Goal: Task Accomplishment & Management: Use online tool/utility

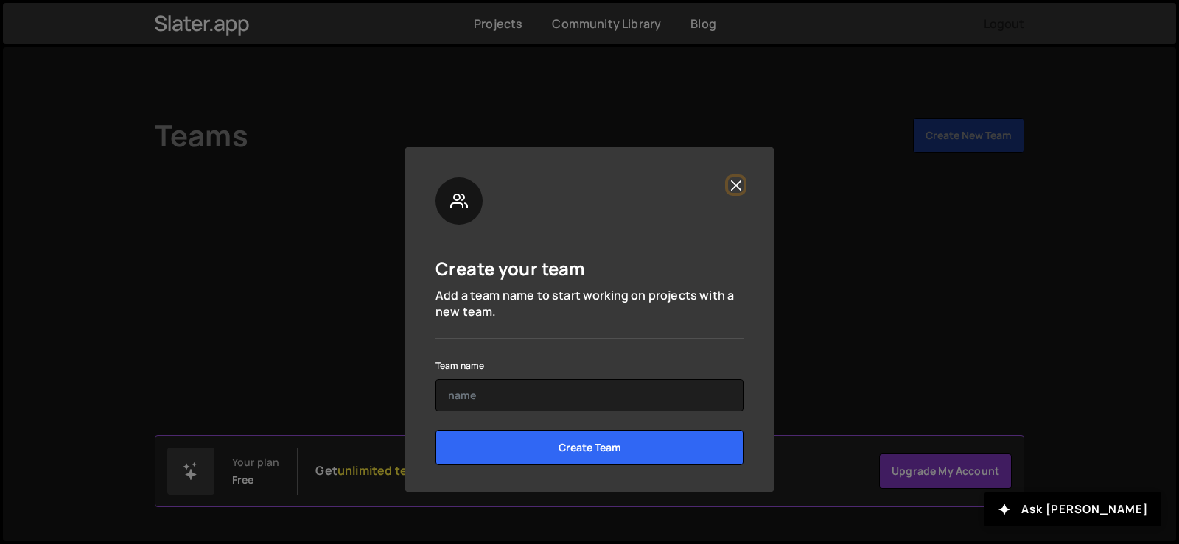
click at [733, 183] on button "Close" at bounding box center [735, 185] width 15 height 15
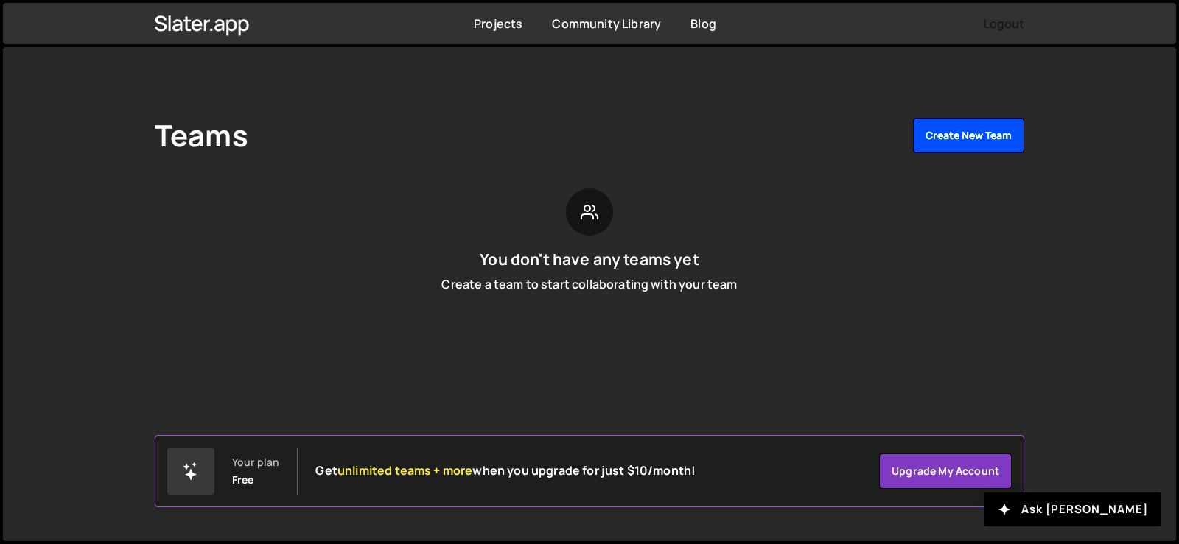
click at [947, 133] on button "Create New Team" at bounding box center [968, 135] width 111 height 35
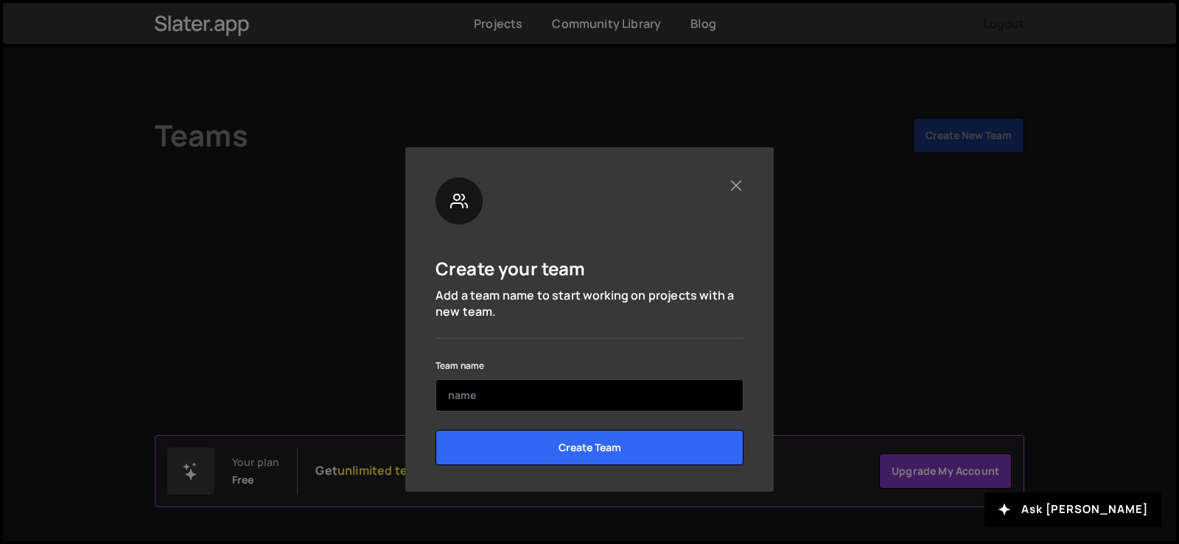
click at [506, 401] on input "text" at bounding box center [589, 395] width 308 height 32
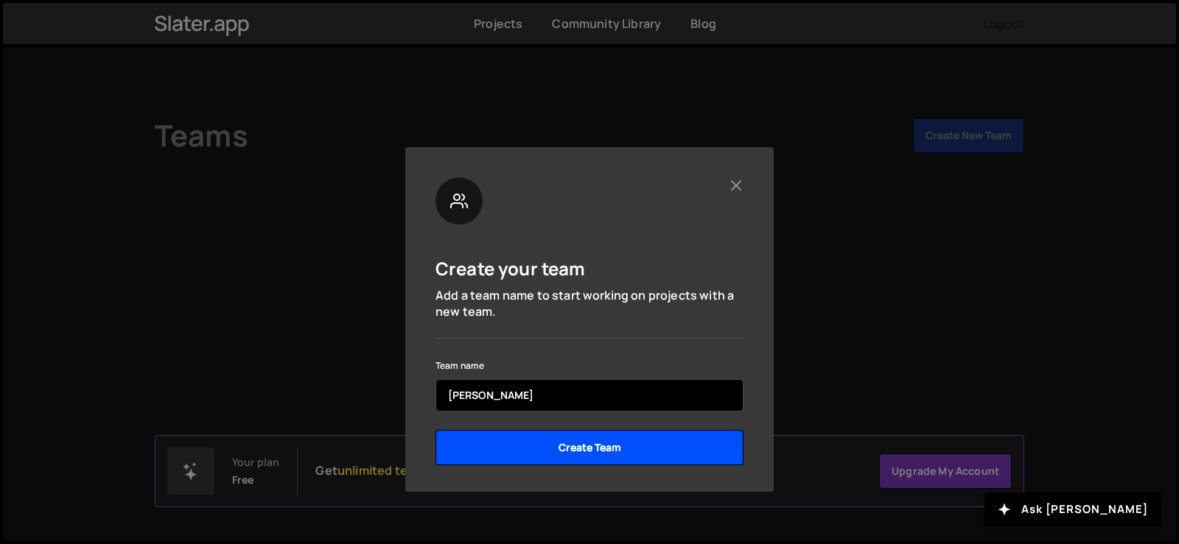
type input "[PERSON_NAME]"
click at [510, 449] on input "Create Team" at bounding box center [589, 447] width 308 height 35
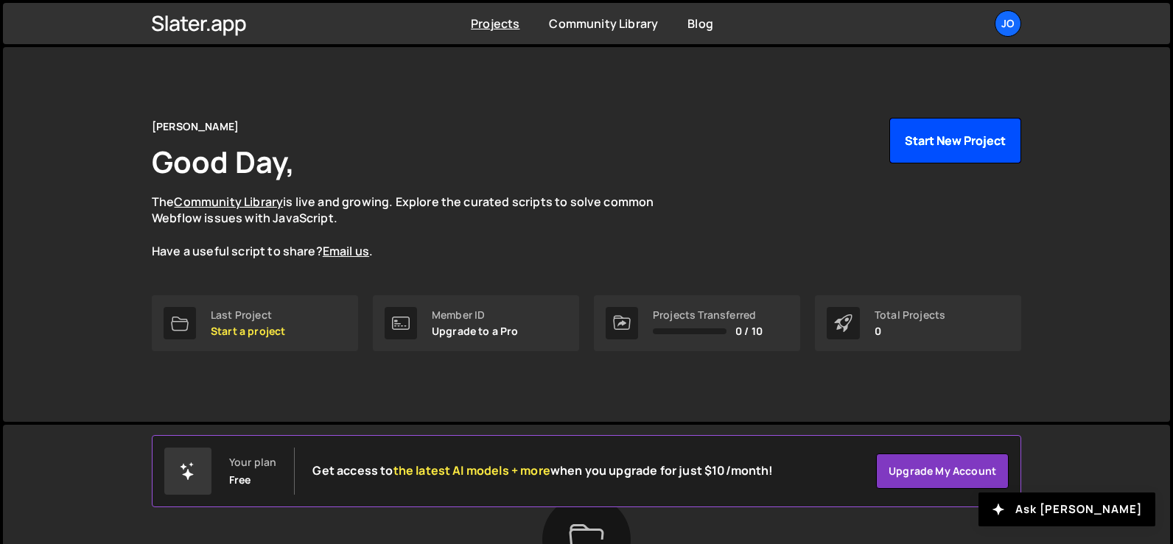
click at [981, 140] on button "Start New Project" at bounding box center [955, 141] width 132 height 46
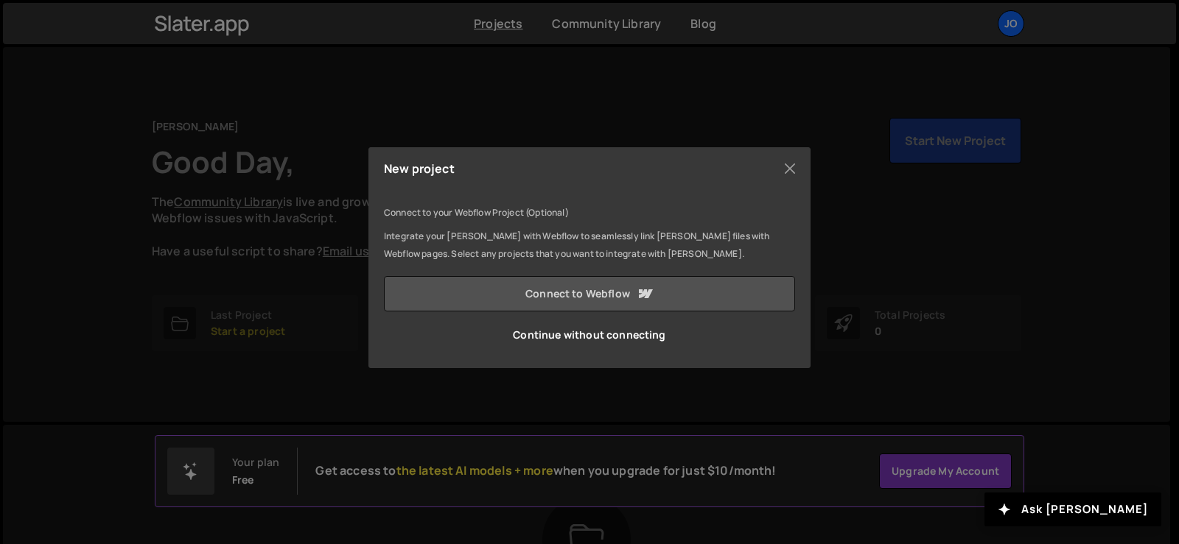
click at [630, 295] on link "Connect to Webflow" at bounding box center [589, 293] width 411 height 35
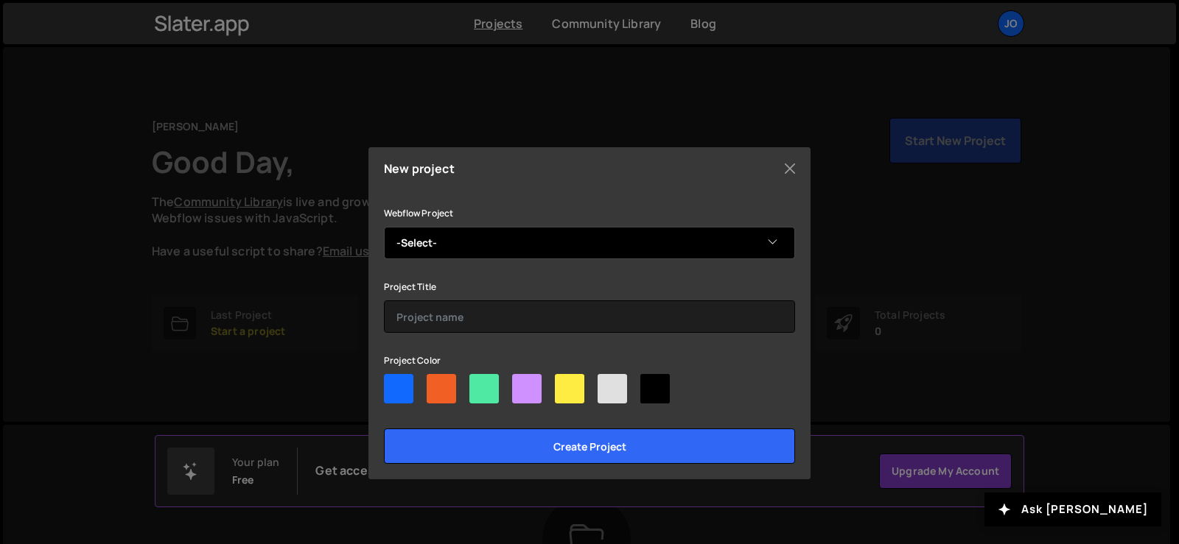
click at [489, 248] on select "-Select- frial" at bounding box center [589, 243] width 411 height 32
select select "68b6c2e4be1b36fdd3304464"
click at [384, 227] on select "-Select- frial" at bounding box center [589, 243] width 411 height 32
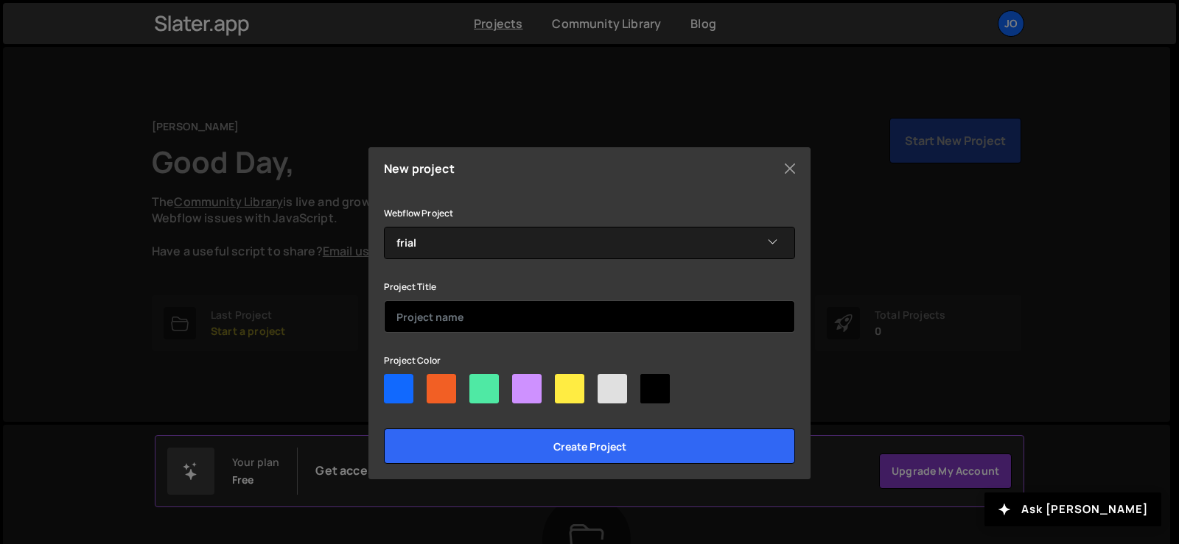
click at [468, 313] on input "text" at bounding box center [589, 317] width 411 height 32
type input "tri"
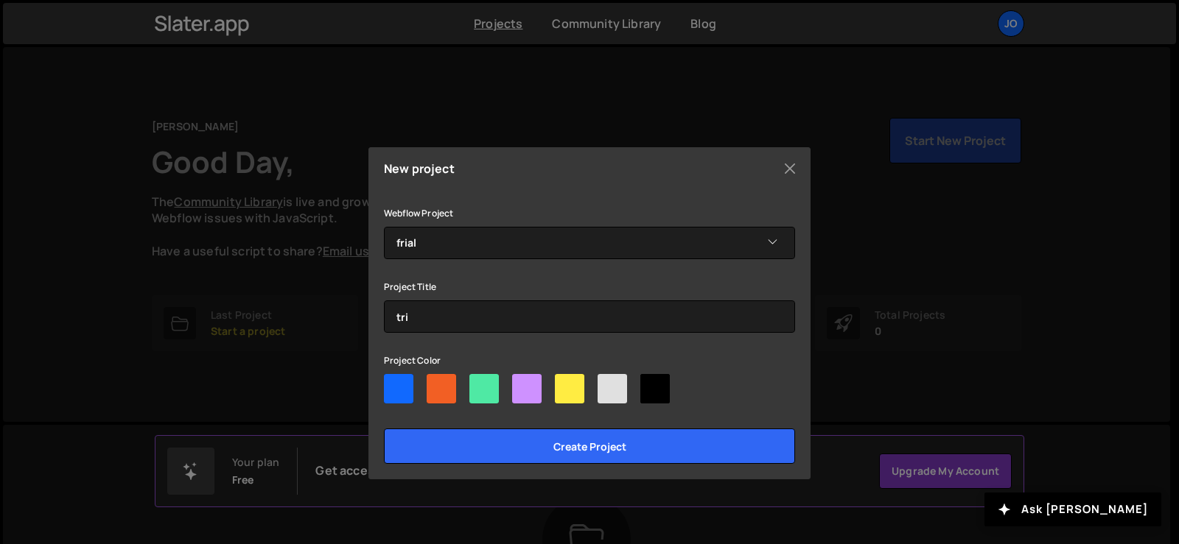
click at [489, 396] on div at bounding box center [483, 388] width 29 height 29
click at [479, 384] on input"] "radio" at bounding box center [474, 379] width 10 height 10
radio input"] "true"
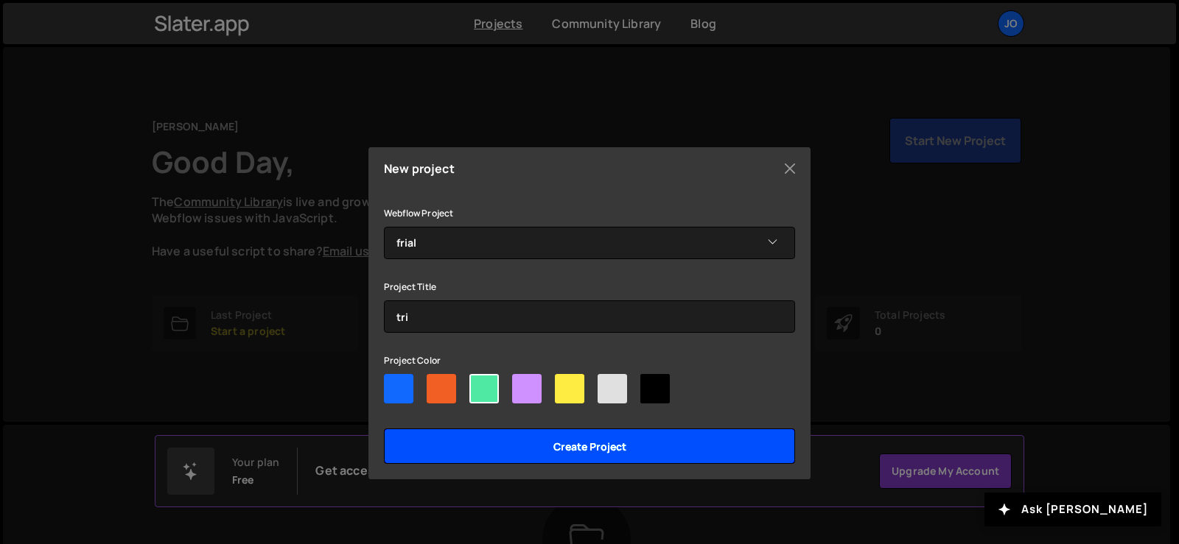
click at [497, 440] on input "Create project" at bounding box center [589, 446] width 411 height 35
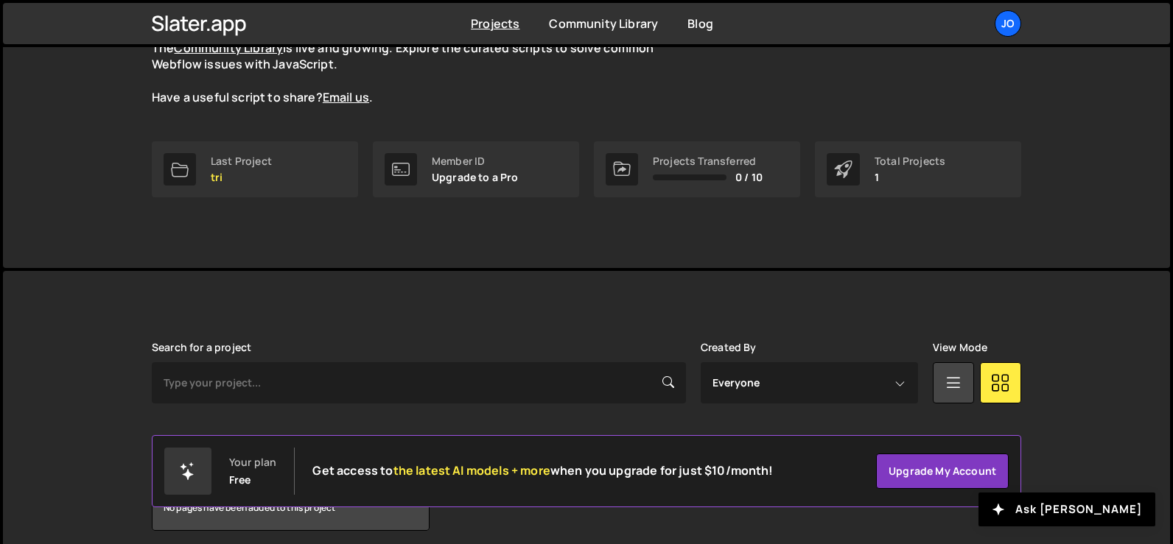
scroll to position [214, 0]
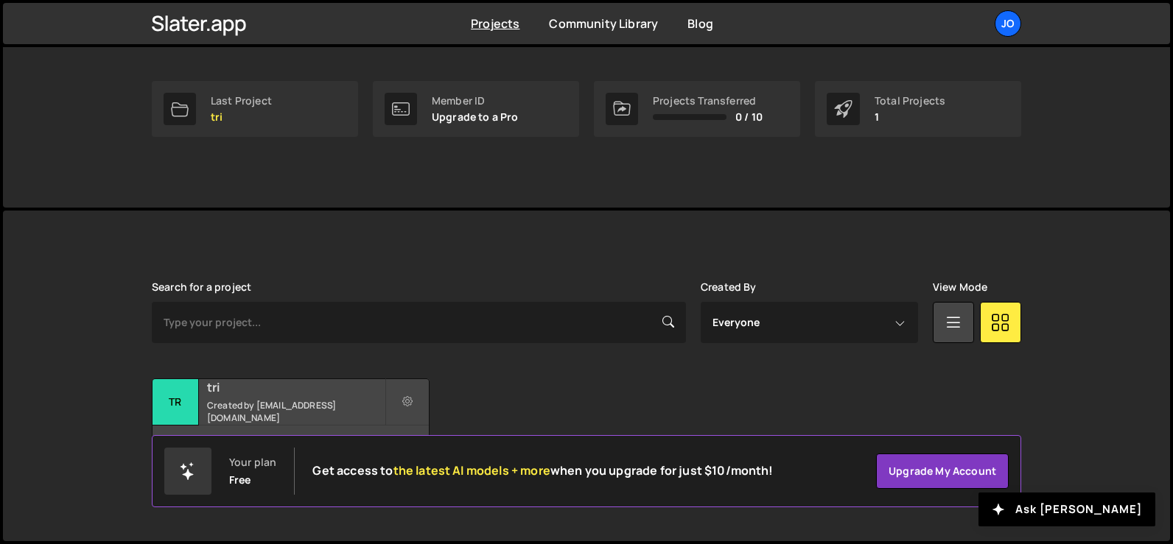
click at [340, 403] on div "tri Created by akaakashsvg63@gmail.com" at bounding box center [290, 402] width 276 height 46
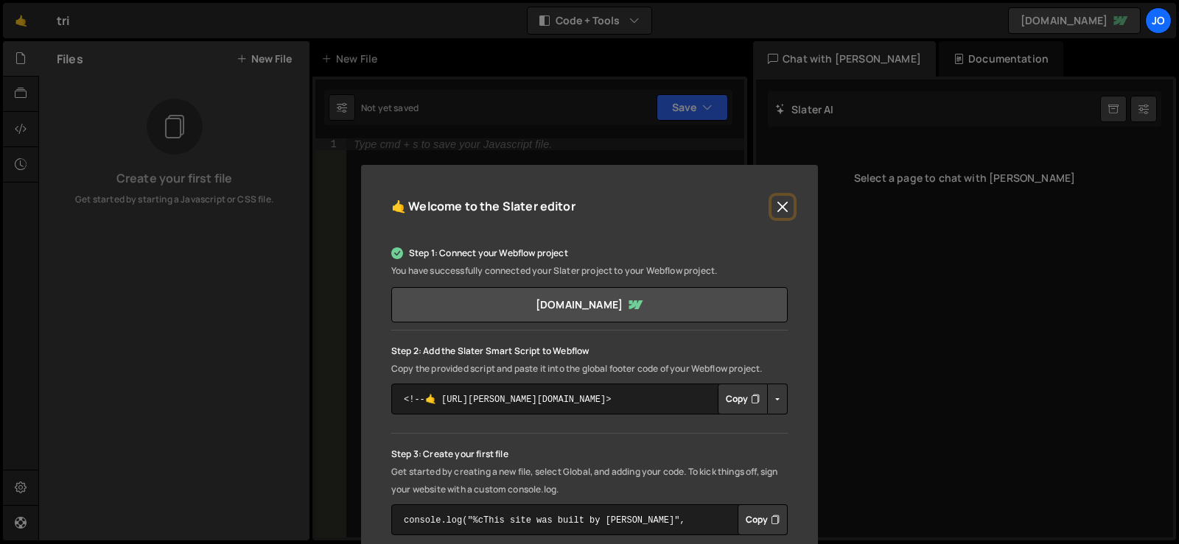
click at [781, 208] on button "Close" at bounding box center [782, 207] width 22 height 22
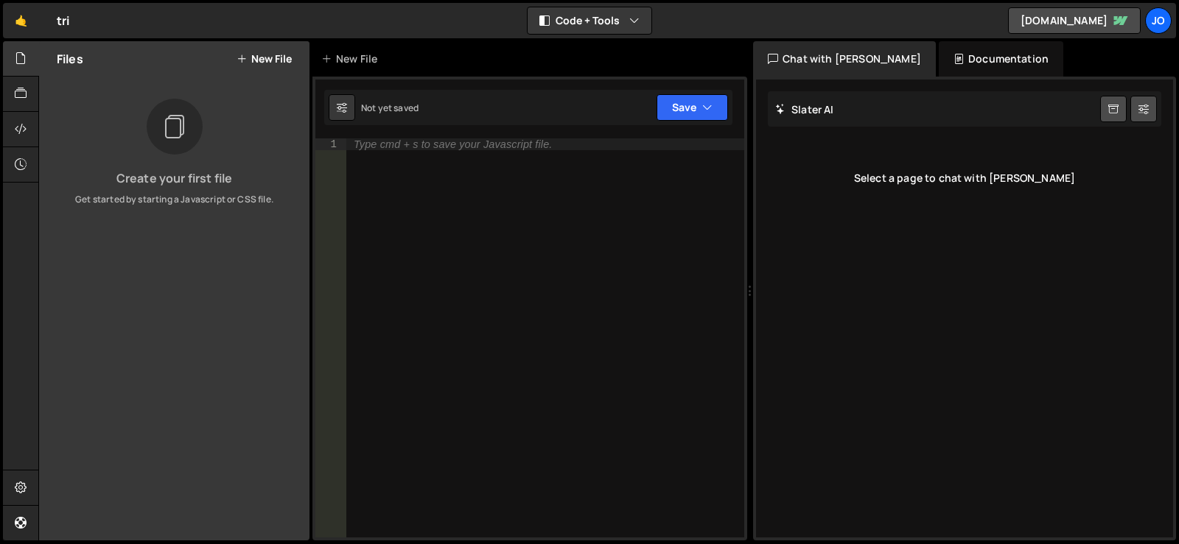
click at [179, 153] on div at bounding box center [175, 127] width 56 height 56
click at [643, 24] on button "Code + Tools" at bounding box center [589, 20] width 124 height 27
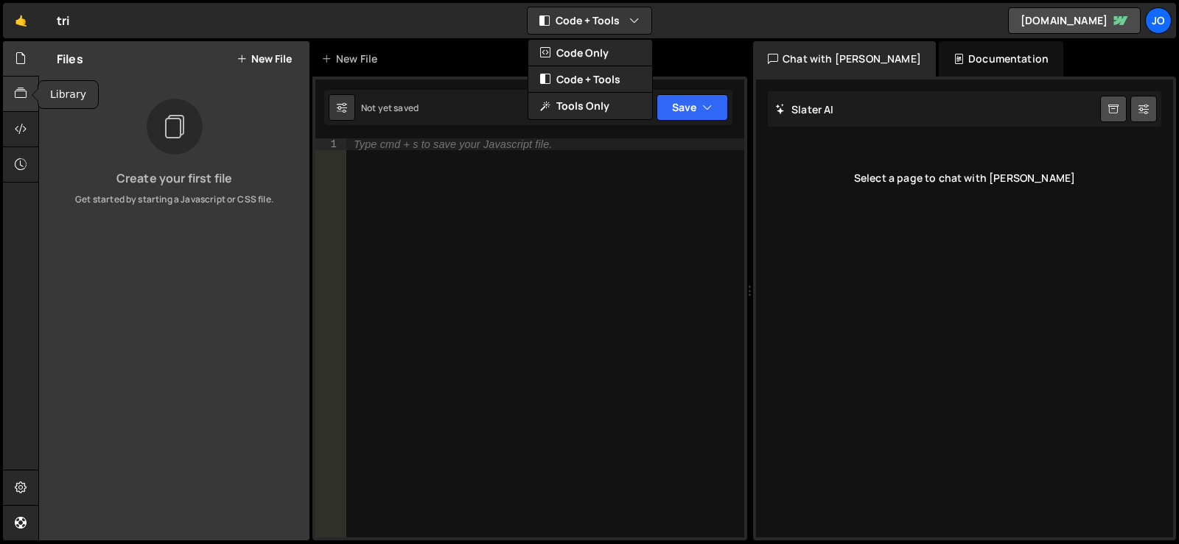
click at [17, 86] on icon at bounding box center [21, 93] width 12 height 16
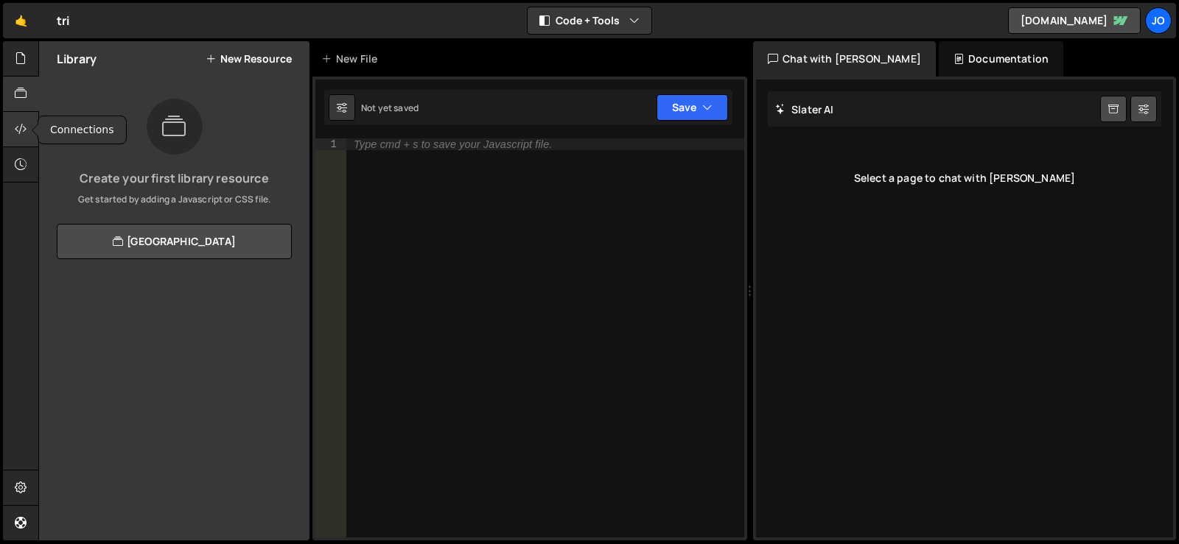
click at [24, 134] on icon at bounding box center [21, 129] width 12 height 16
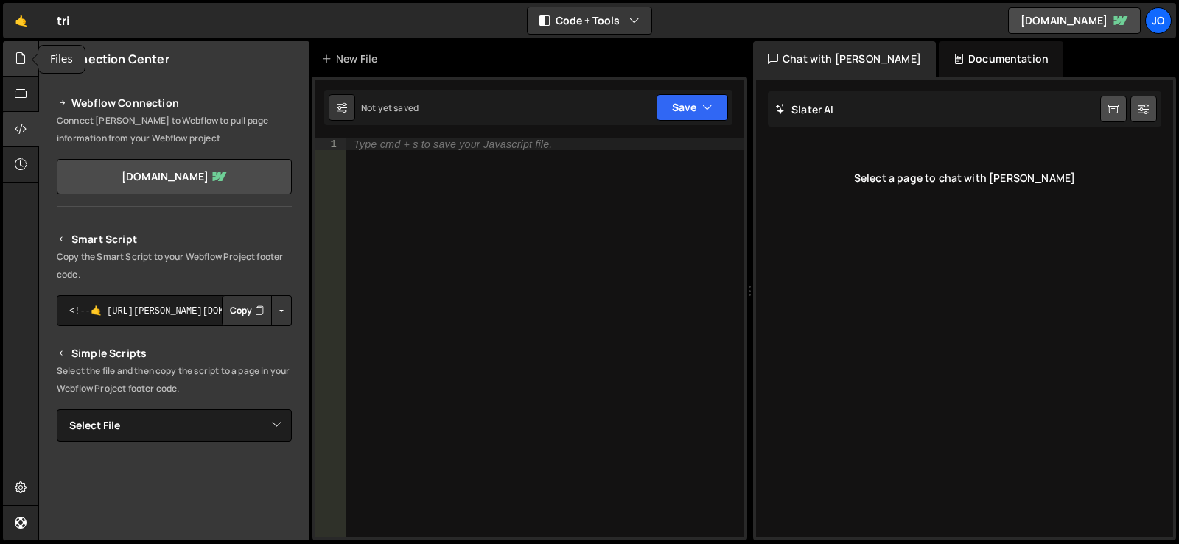
click at [17, 54] on icon at bounding box center [21, 58] width 12 height 16
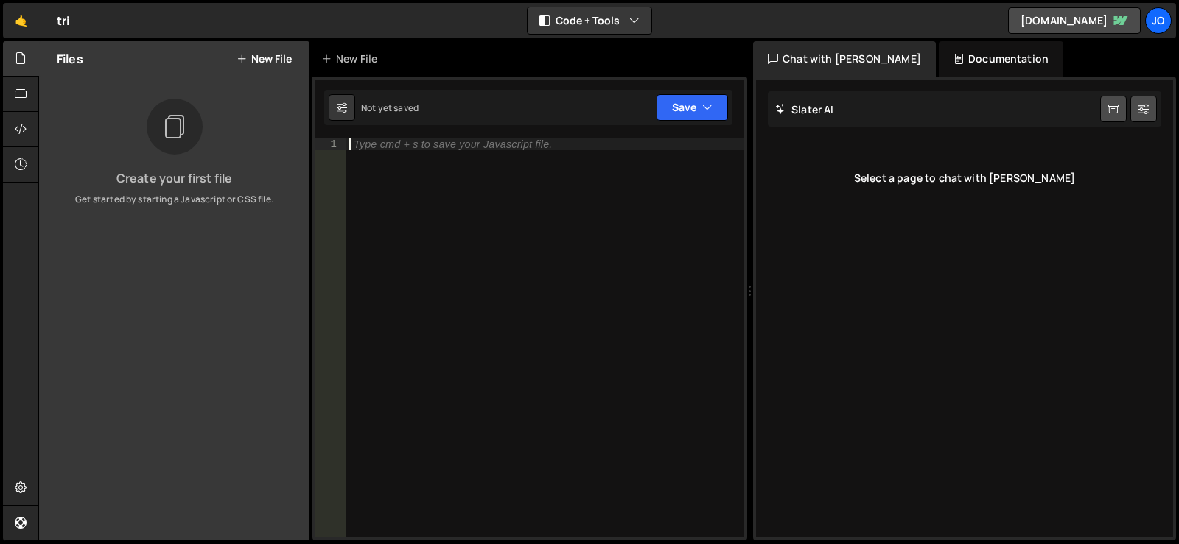
click at [423, 192] on div "Type cmd + s to save your Javascript file." at bounding box center [545, 349] width 398 height 423
click at [847, 100] on div "Slater AI Start new chat" at bounding box center [964, 108] width 393 height 35
click at [972, 55] on div "Documentation" at bounding box center [1000, 58] width 124 height 35
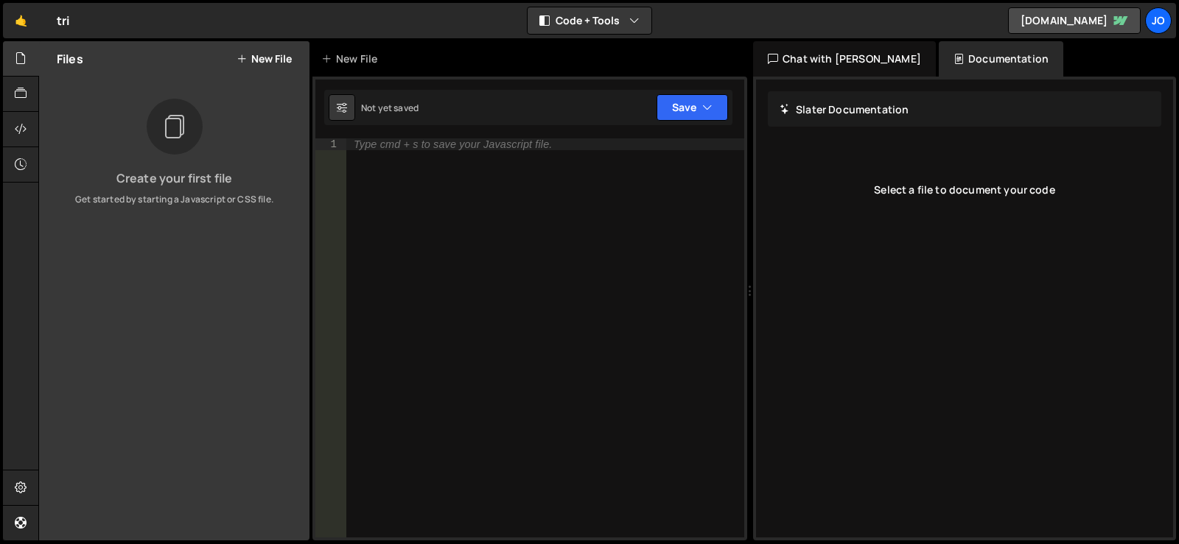
click at [830, 62] on div "Chat with Slater AI" at bounding box center [844, 58] width 183 height 35
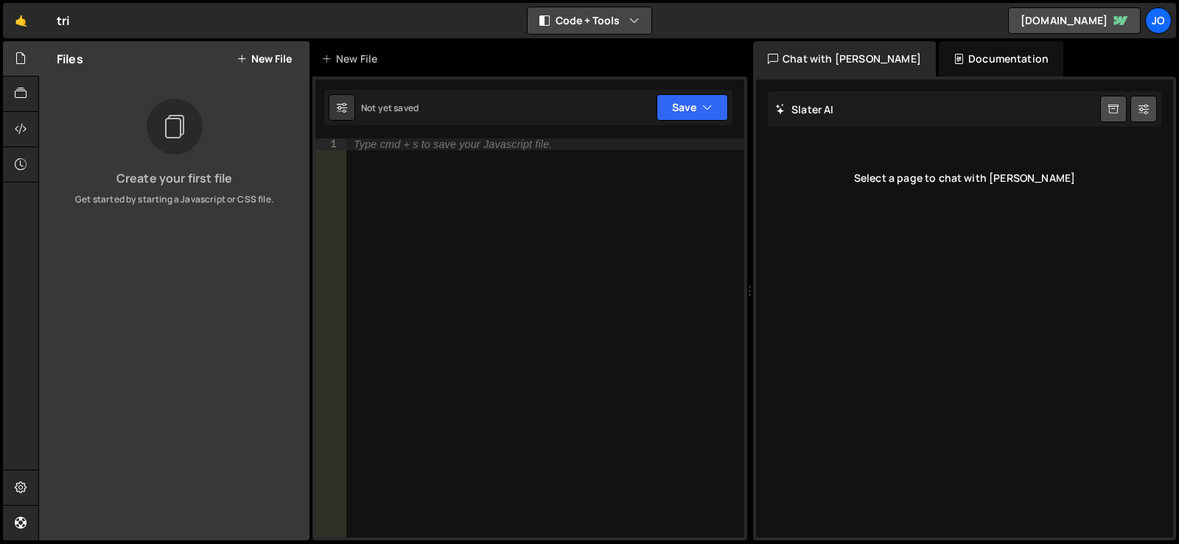
click at [619, 24] on button "Code + Tools" at bounding box center [589, 20] width 124 height 27
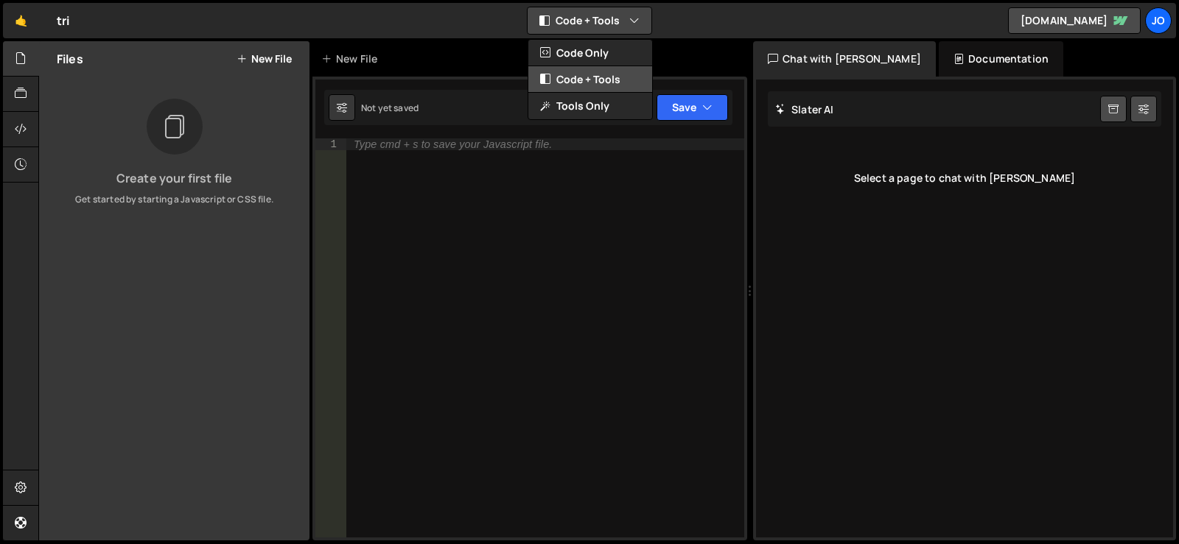
click at [617, 74] on button "Code + Tools" at bounding box center [590, 79] width 124 height 27
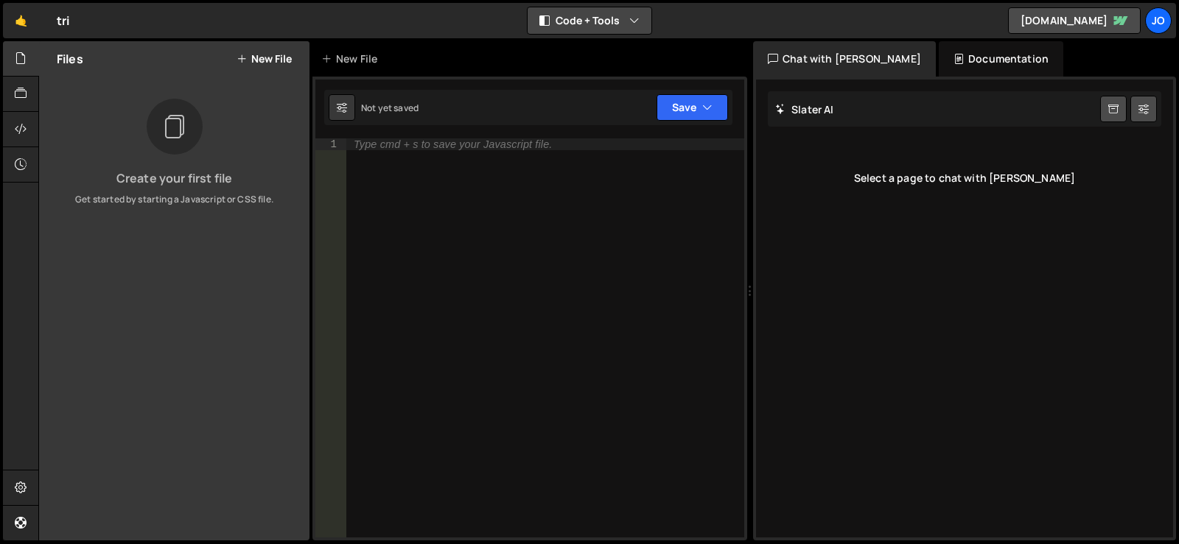
click at [610, 30] on button "Code + Tools" at bounding box center [589, 20] width 124 height 27
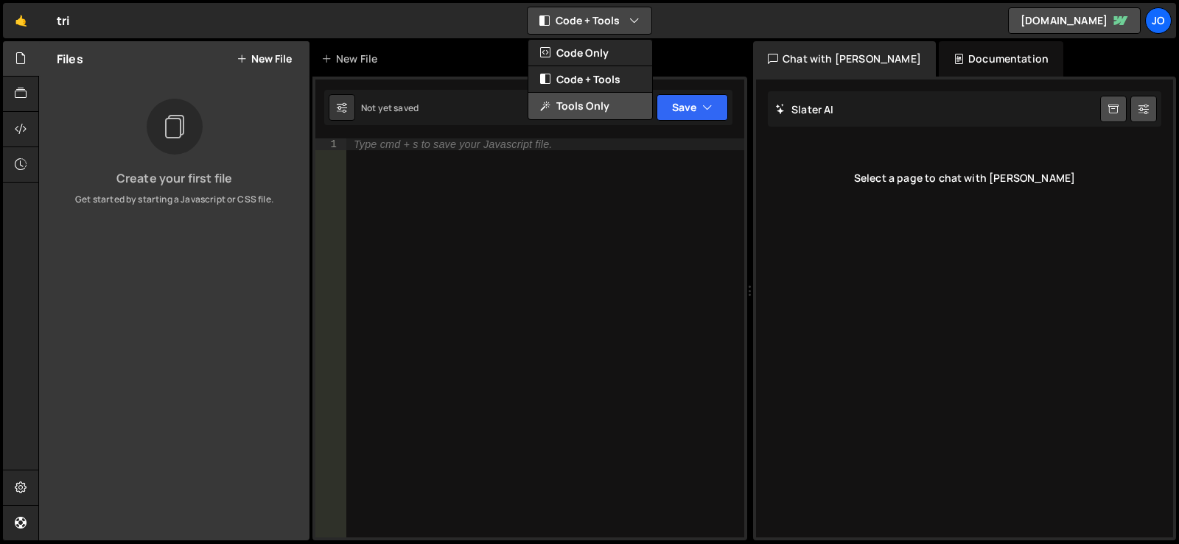
click at [601, 102] on button "Tools Only" at bounding box center [590, 106] width 124 height 27
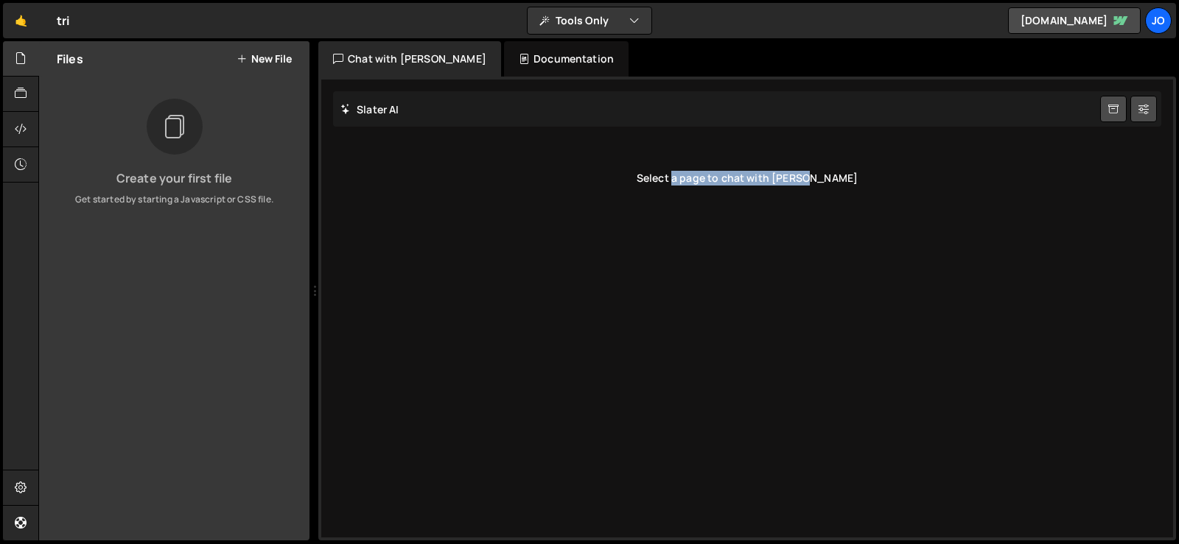
drag, startPoint x: 711, startPoint y: 181, endPoint x: 874, endPoint y: 178, distance: 162.8
click at [874, 178] on div "Select a page to chat with Slater" at bounding box center [747, 178] width 828 height 59
click at [155, 137] on div at bounding box center [175, 127] width 56 height 56
click at [269, 62] on button "New File" at bounding box center [263, 59] width 55 height 12
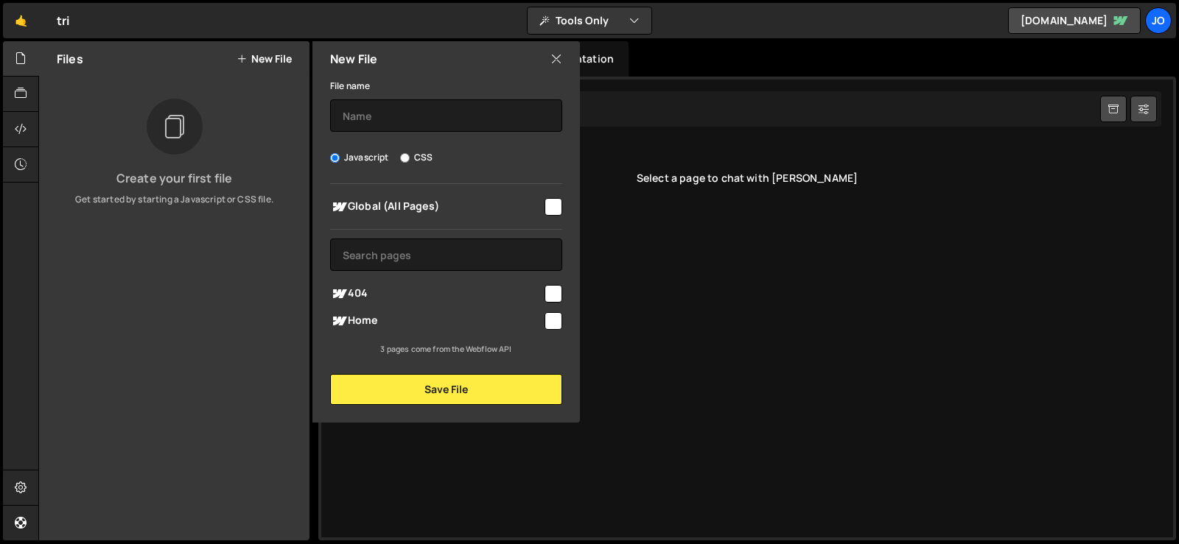
click at [534, 201] on span "Global (All Pages)" at bounding box center [436, 207] width 212 height 18
checkbox input "true"
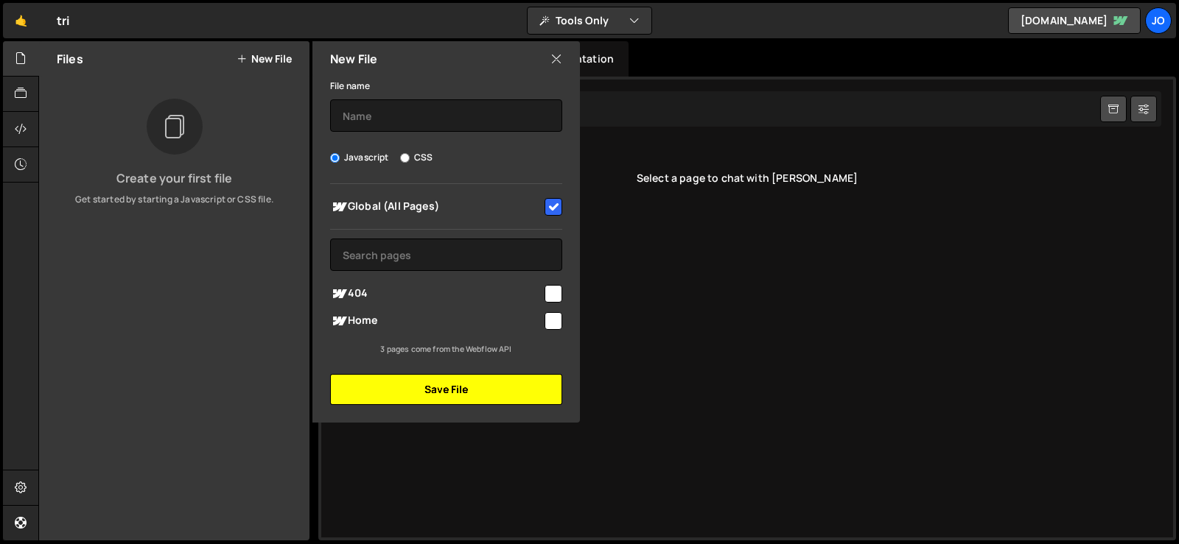
click at [467, 387] on button "Save File" at bounding box center [446, 389] width 232 height 31
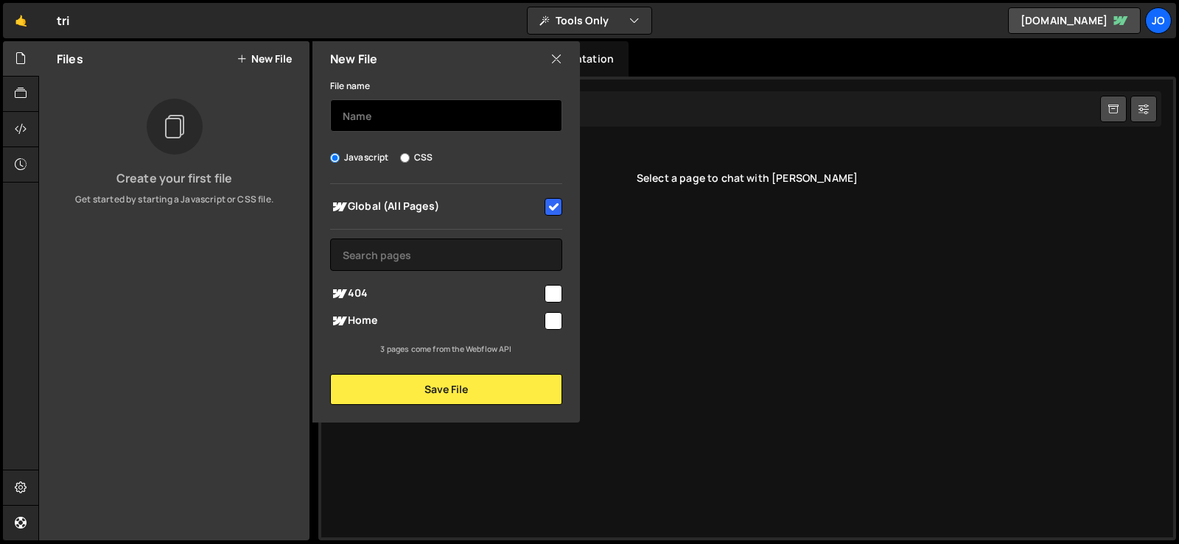
click at [385, 123] on input "text" at bounding box center [446, 115] width 232 height 32
type input "main"
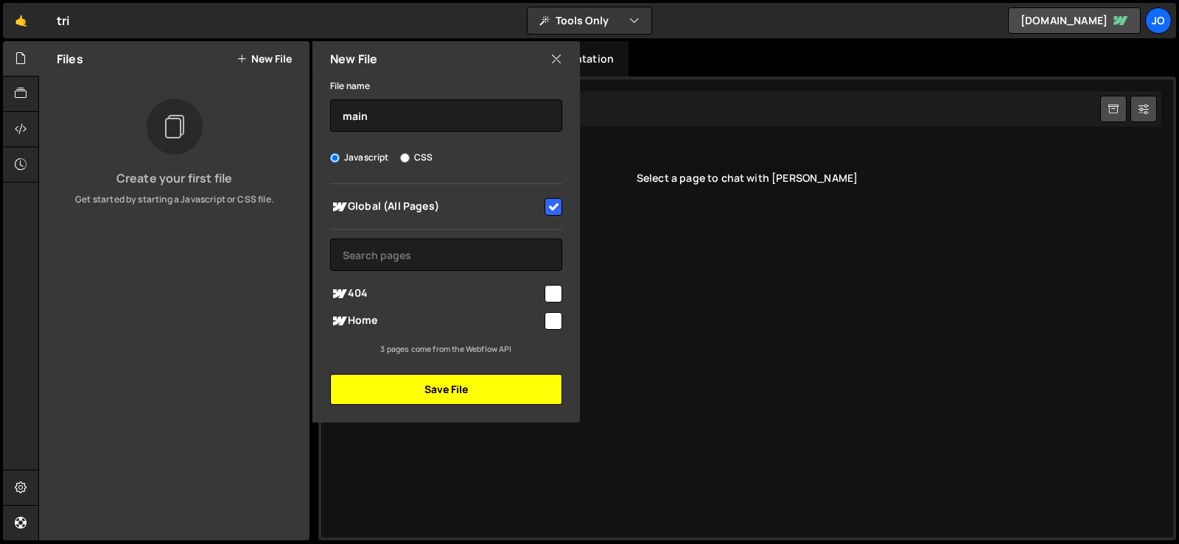
click at [406, 383] on button "Save File" at bounding box center [446, 389] width 232 height 31
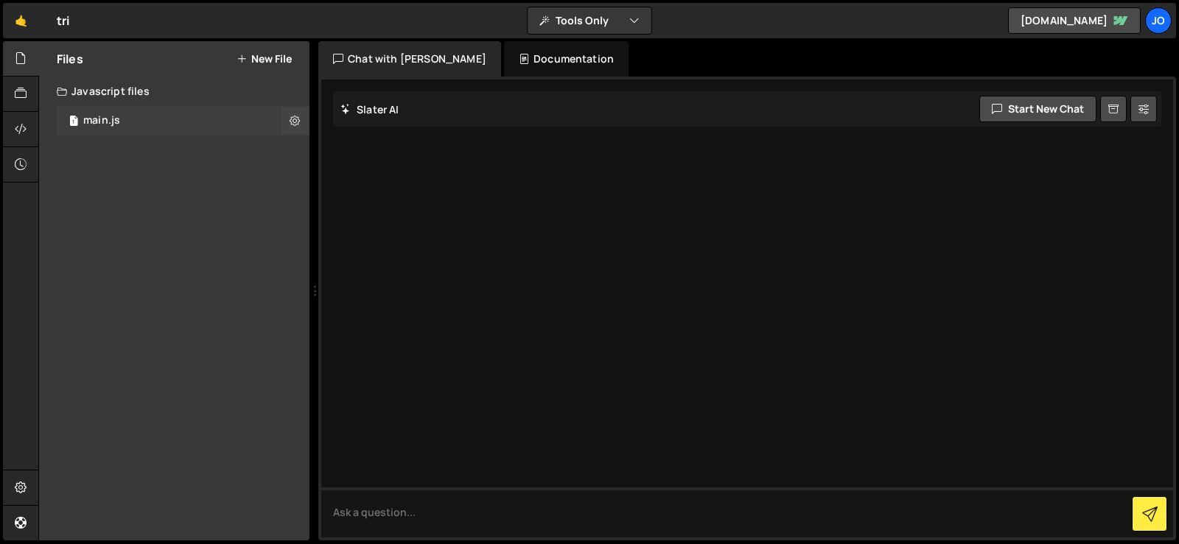
click at [239, 121] on div "1 main.js 0" at bounding box center [183, 120] width 253 height 29
click at [290, 119] on icon at bounding box center [294, 120] width 10 height 14
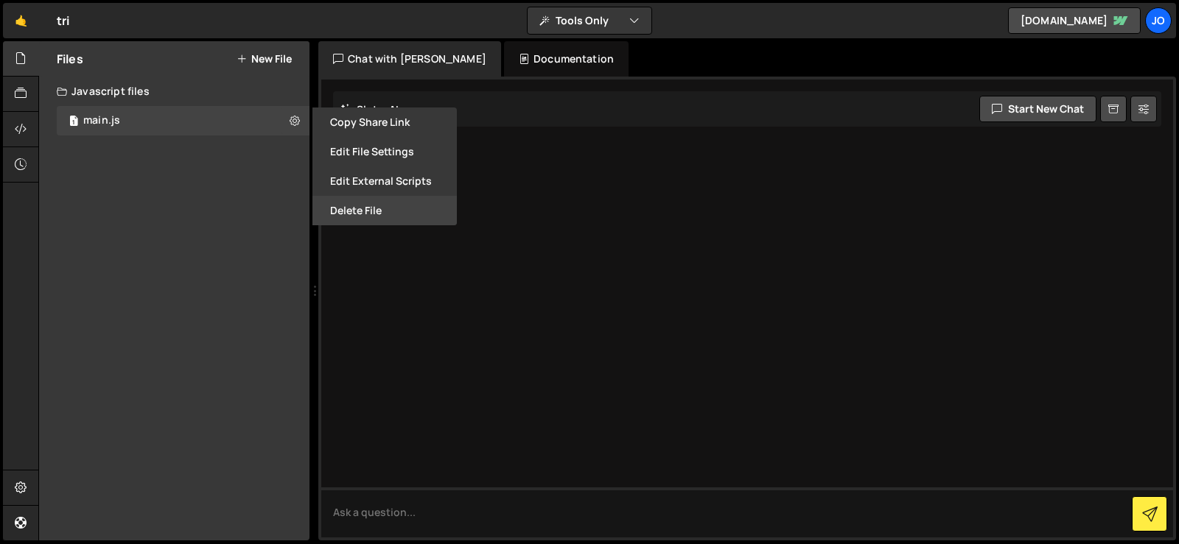
click at [362, 210] on button "Delete File" at bounding box center [384, 210] width 144 height 29
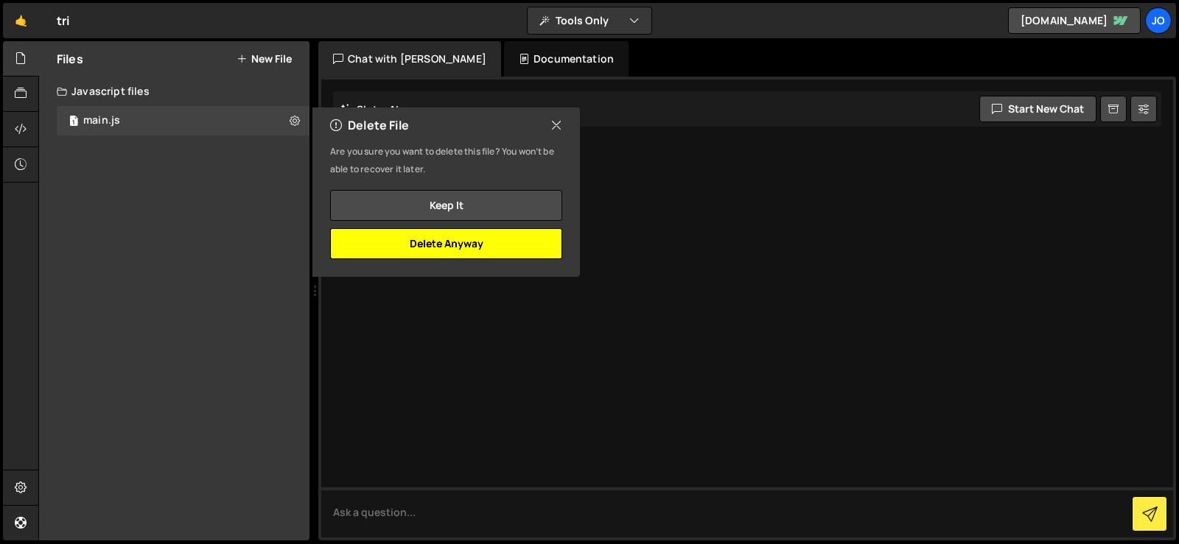
click at [471, 236] on button "Delete Anyway" at bounding box center [446, 243] width 232 height 31
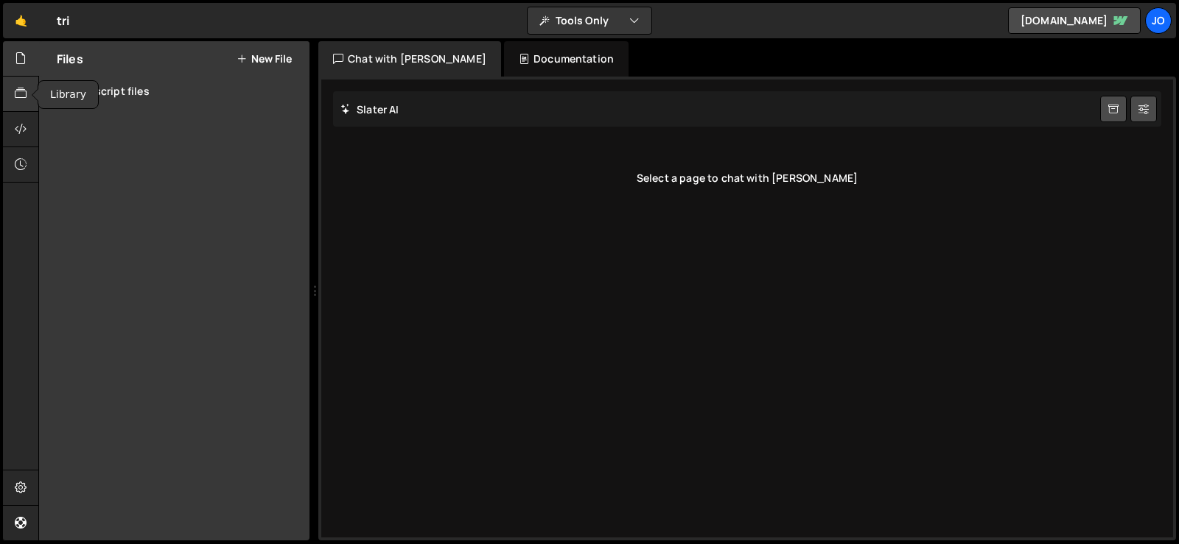
click at [24, 84] on div at bounding box center [21, 94] width 36 height 35
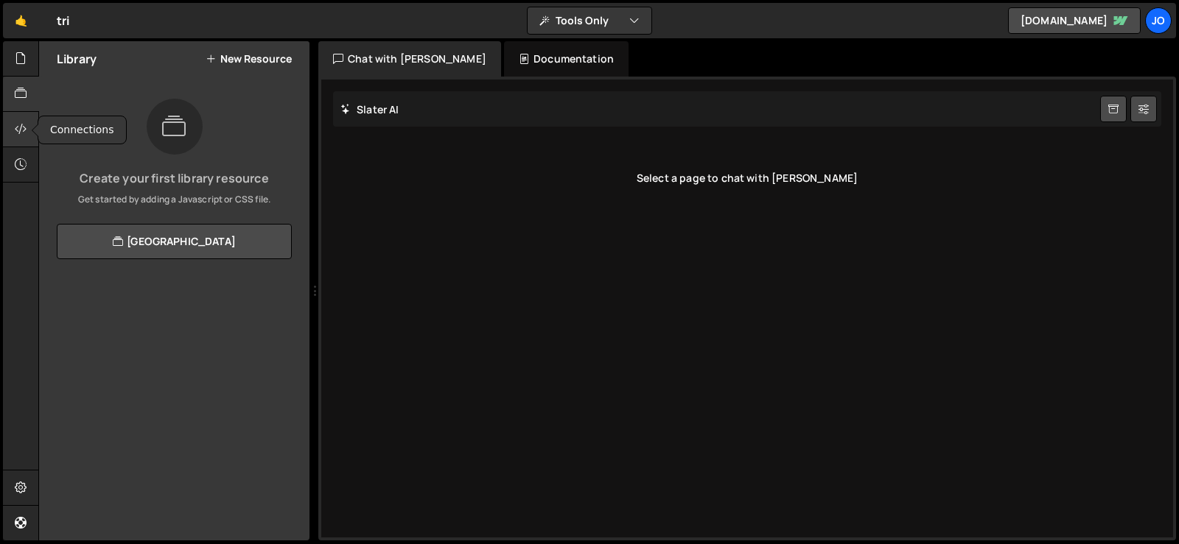
click at [21, 118] on div at bounding box center [21, 129] width 36 height 35
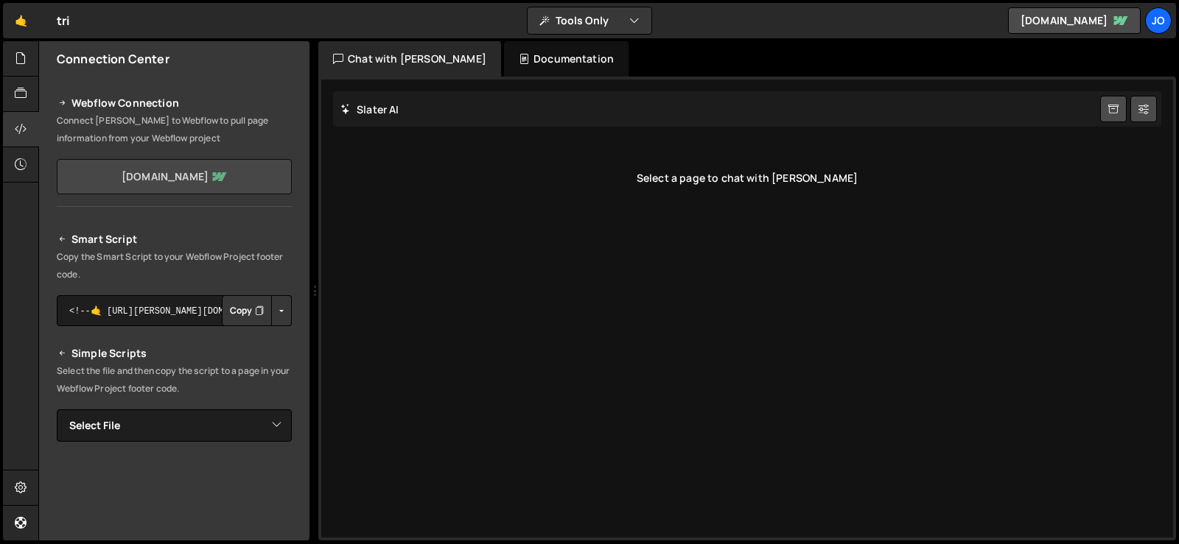
click at [196, 175] on link "frial.webflow.io" at bounding box center [174, 176] width 235 height 35
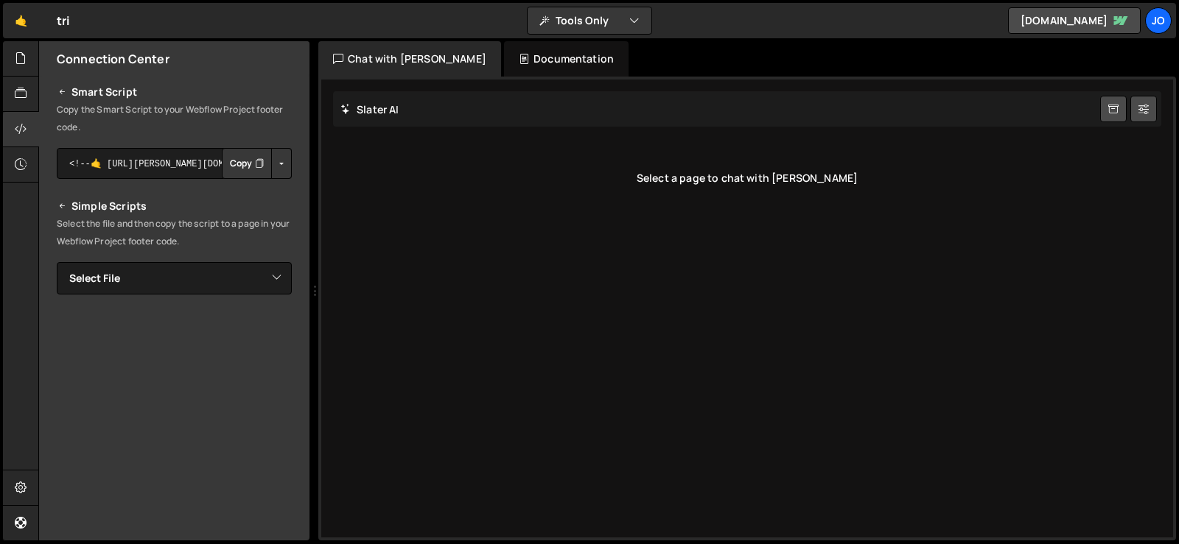
scroll to position [221, 0]
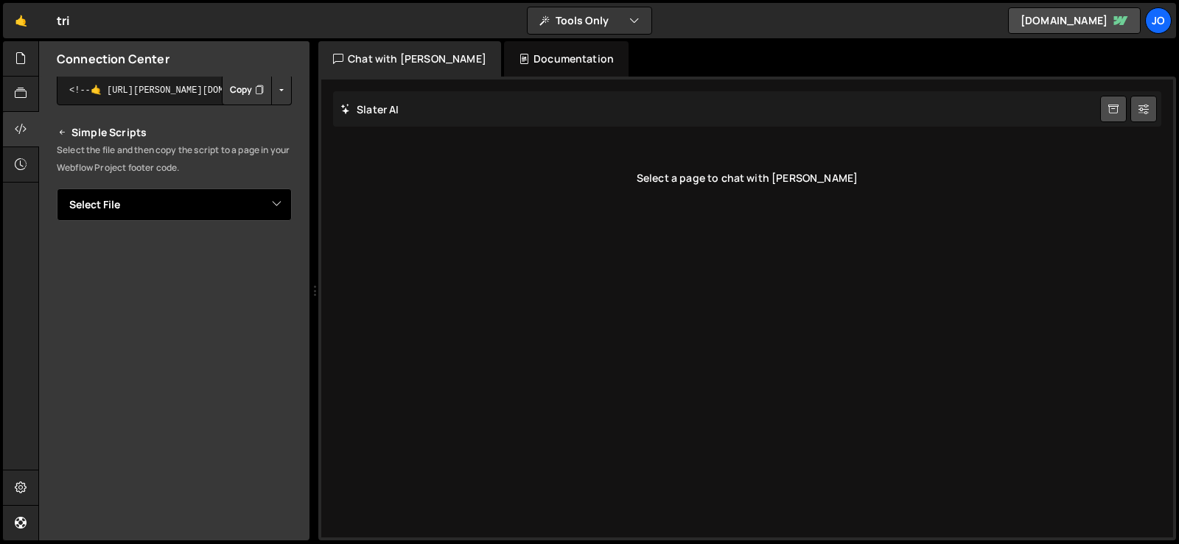
click at [211, 197] on select "Select File main.js" at bounding box center [174, 205] width 235 height 32
select select "45817"
click at [57, 189] on select "Select File main.js" at bounding box center [174, 205] width 235 height 32
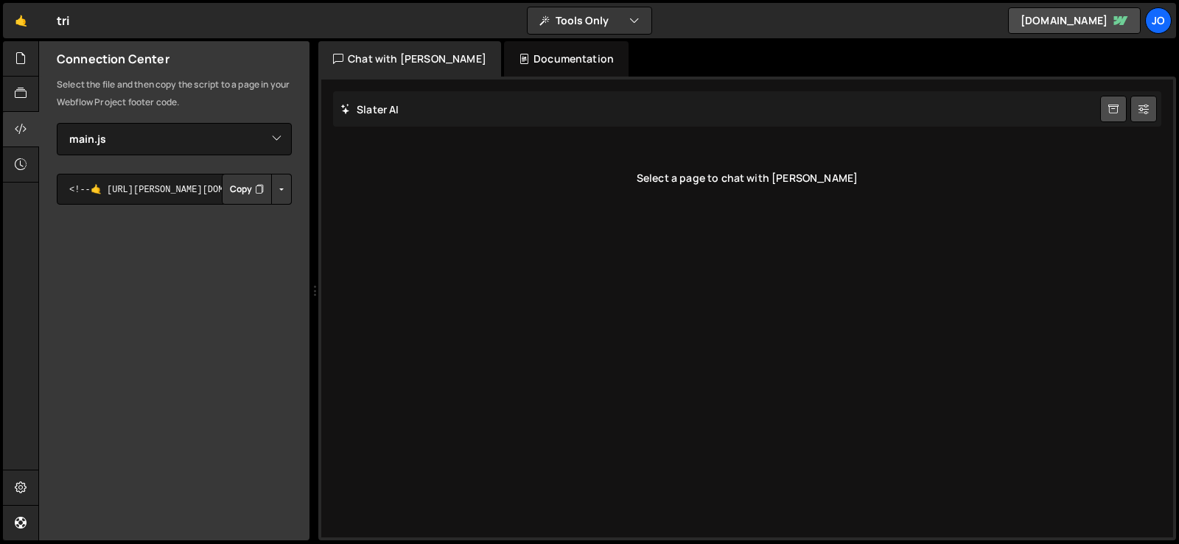
click at [277, 187] on button "Button group with nested dropdown" at bounding box center [281, 189] width 21 height 31
click at [248, 222] on link "Copy Staging js" at bounding box center [230, 217] width 122 height 21
click at [234, 195] on button "Copy" at bounding box center [247, 189] width 50 height 31
click at [1095, 24] on link "frial.webflow.io" at bounding box center [1074, 20] width 133 height 27
click at [614, 18] on button "Tools Only" at bounding box center [589, 20] width 124 height 27
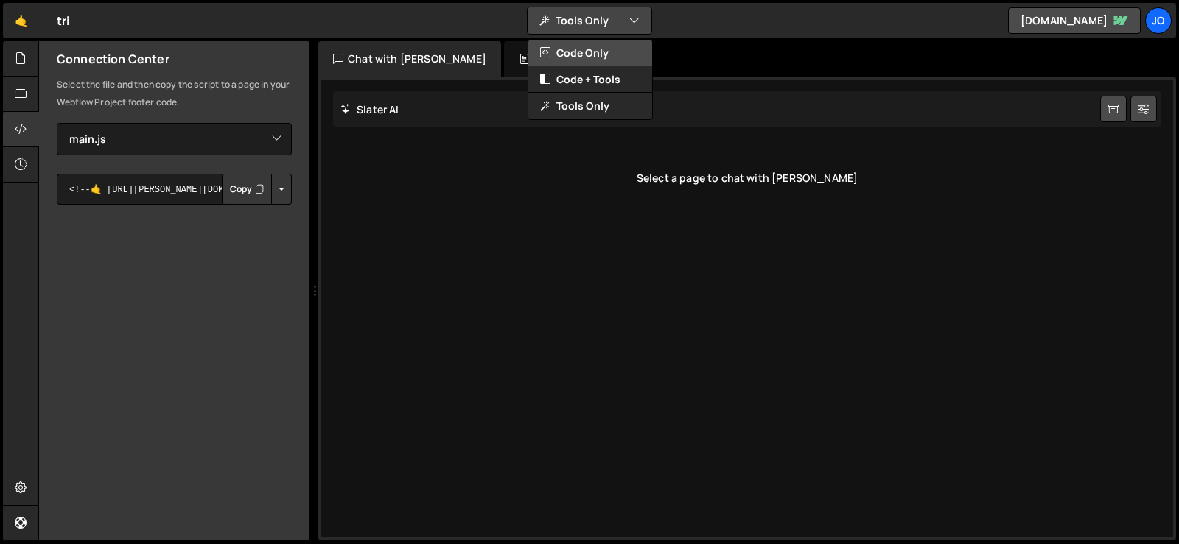
click at [598, 49] on button "Code Only" at bounding box center [590, 53] width 124 height 27
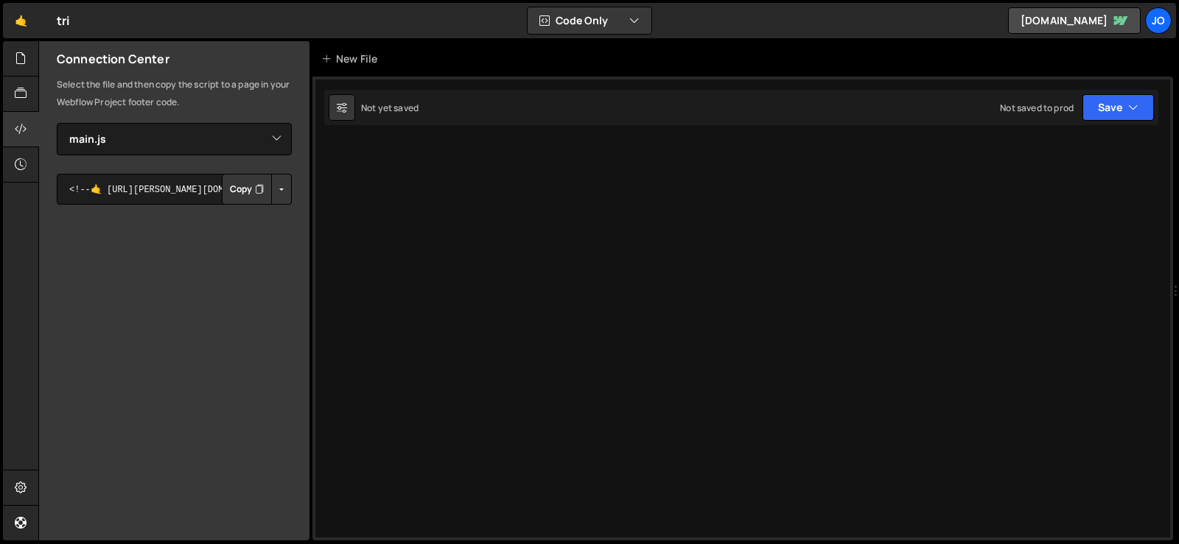
click at [424, 105] on div "Not yet saved Not saved to prod Upgrade to Edit Save Save to Staging S Not yet …" at bounding box center [741, 107] width 834 height 35
click at [1125, 102] on button "Save" at bounding box center [1117, 107] width 71 height 27
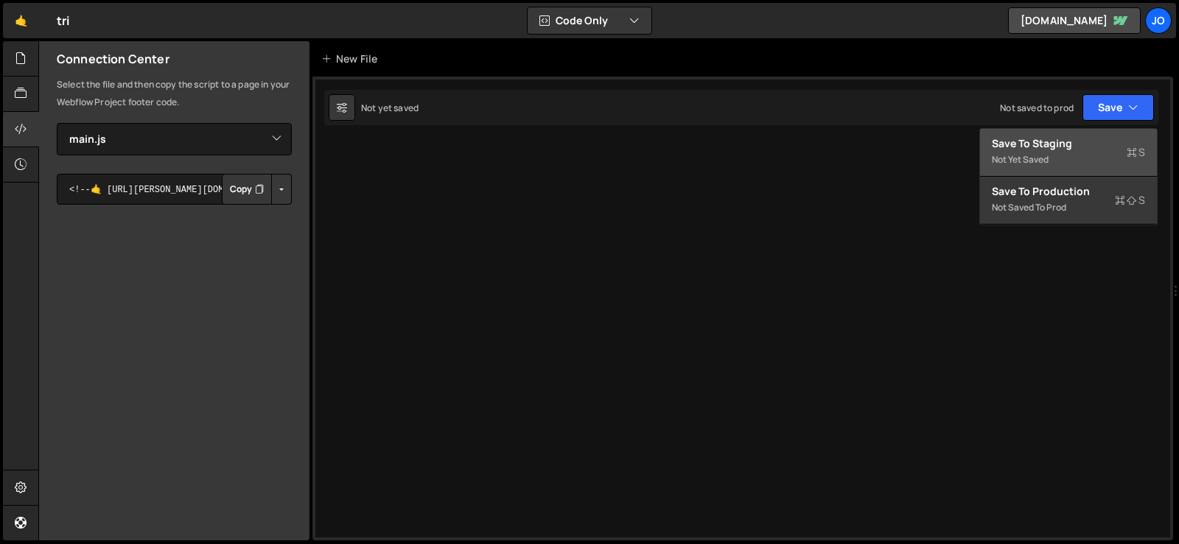
click at [1061, 147] on div "Save to Staging S" at bounding box center [1067, 143] width 153 height 15
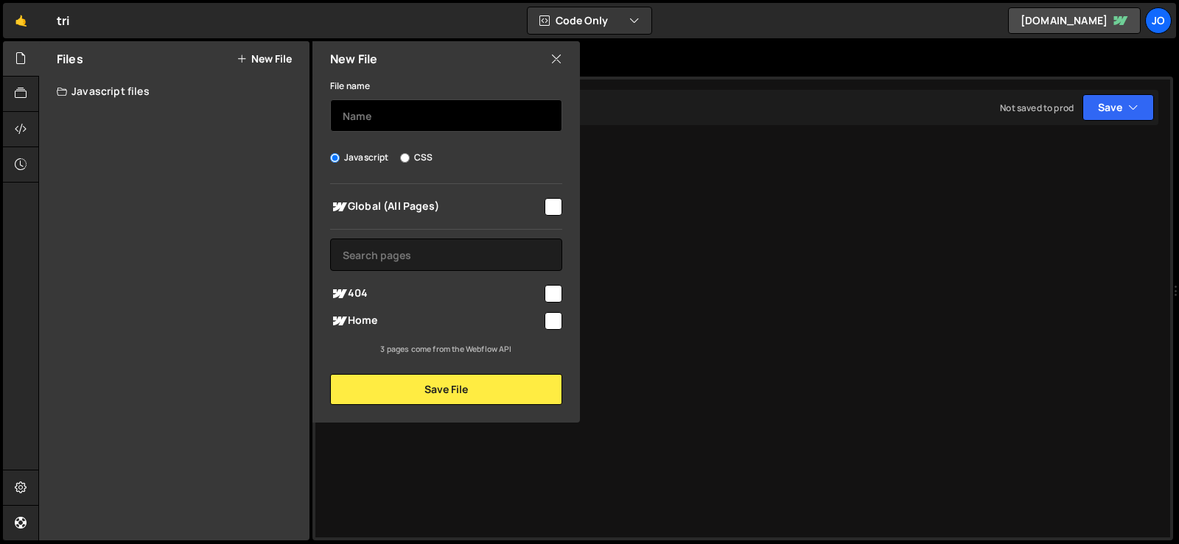
click at [359, 122] on input "text" at bounding box center [446, 115] width 232 height 32
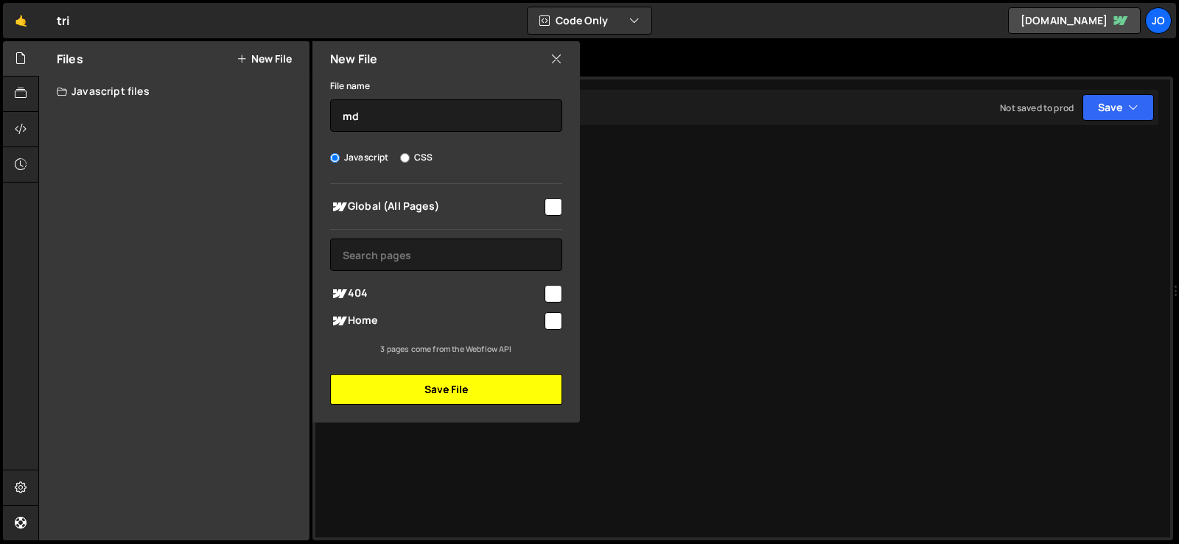
click at [468, 388] on button "Save File" at bounding box center [446, 389] width 232 height 31
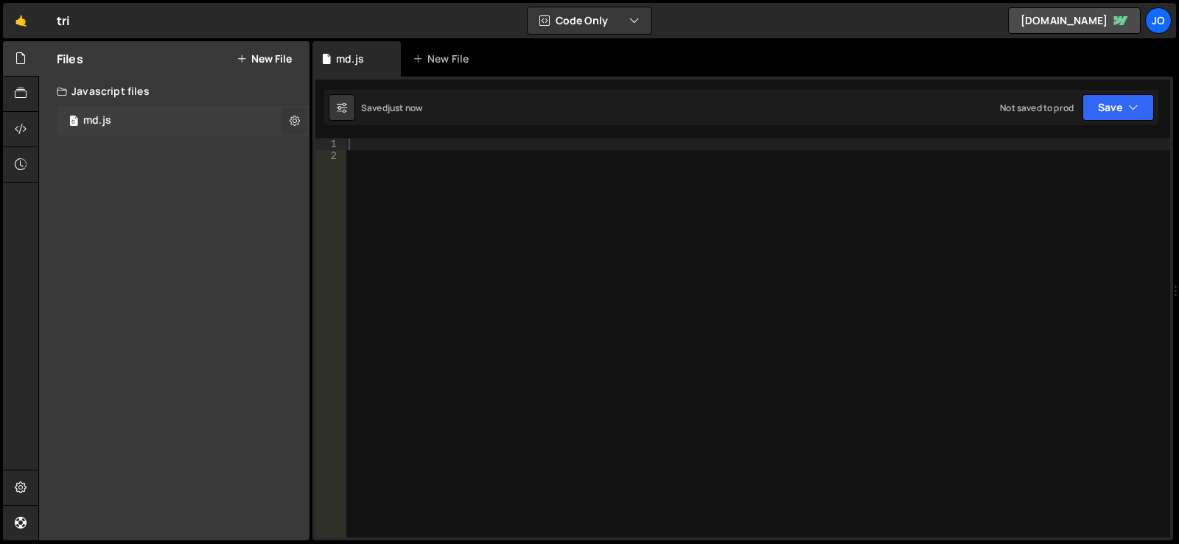
click at [295, 116] on icon at bounding box center [294, 120] width 10 height 14
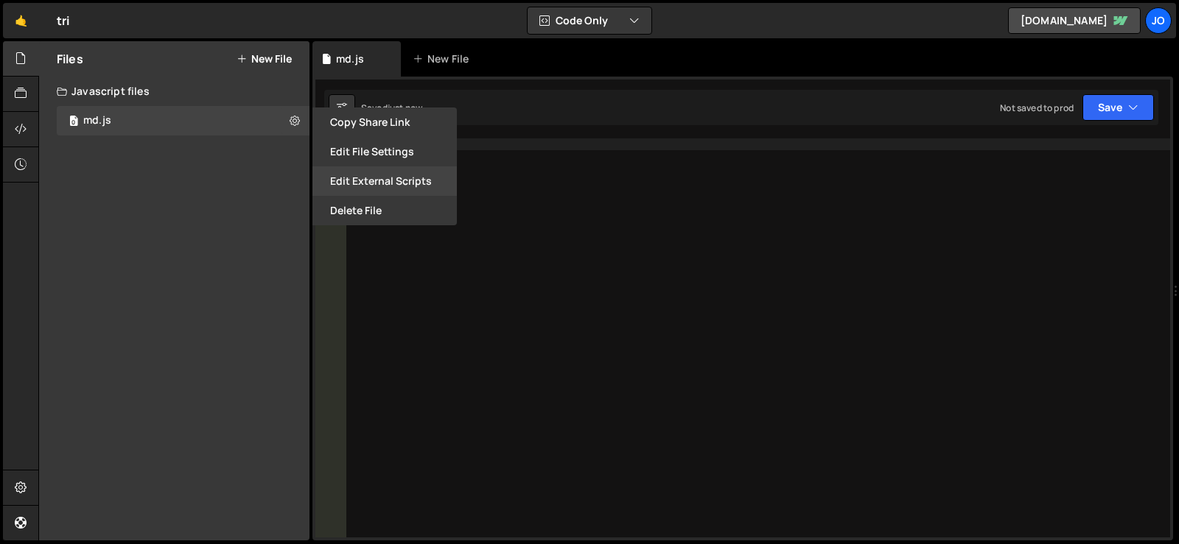
click at [401, 175] on button "Edit External Scripts" at bounding box center [384, 180] width 144 height 29
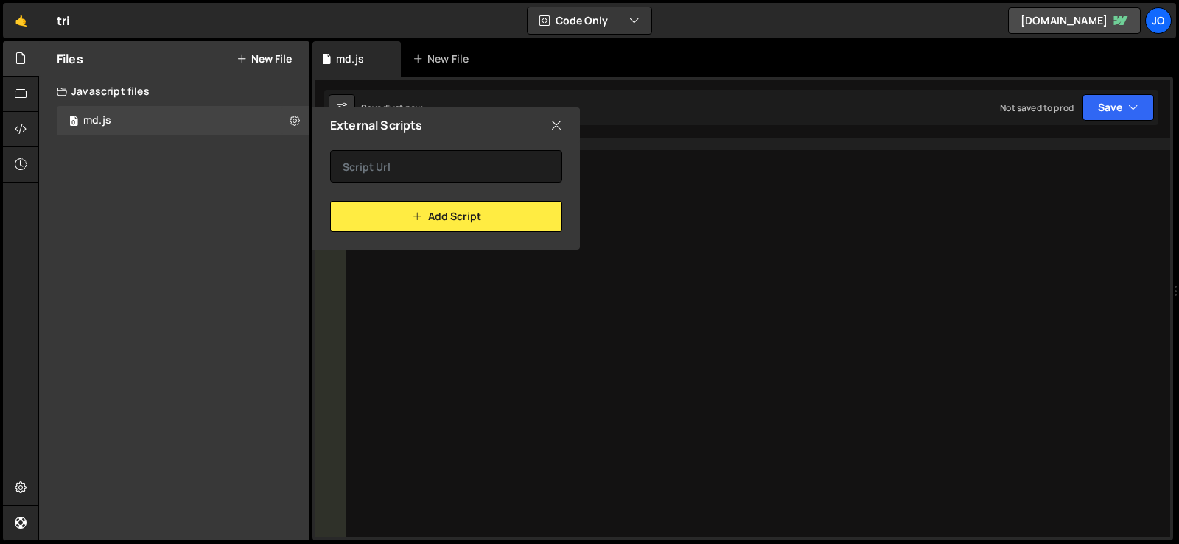
click at [561, 121] on icon at bounding box center [556, 125] width 12 height 16
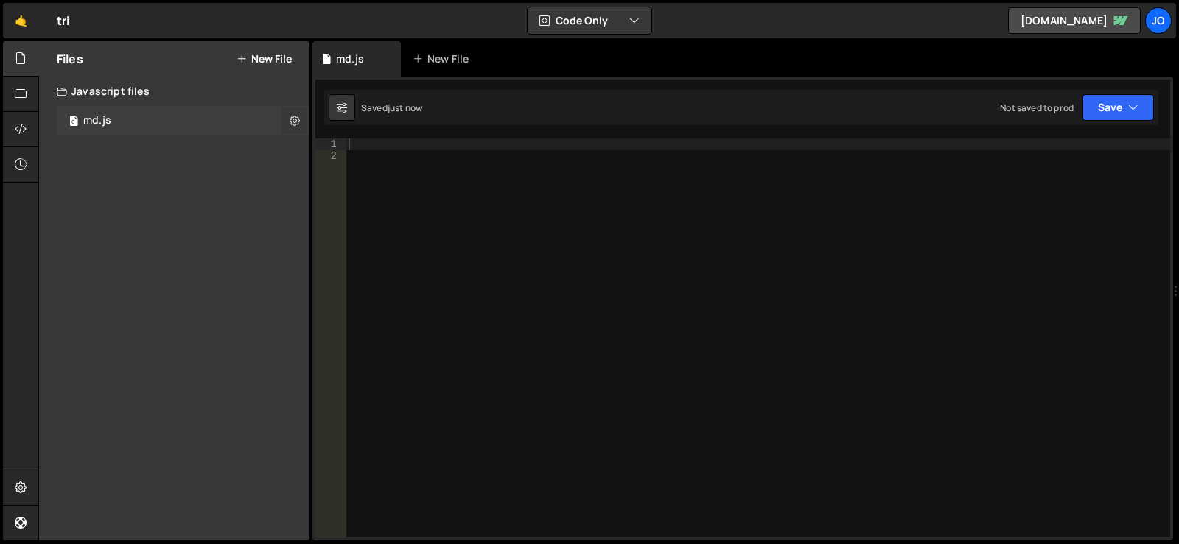
click at [301, 120] on button at bounding box center [294, 121] width 27 height 27
type input "md"
radio input "true"
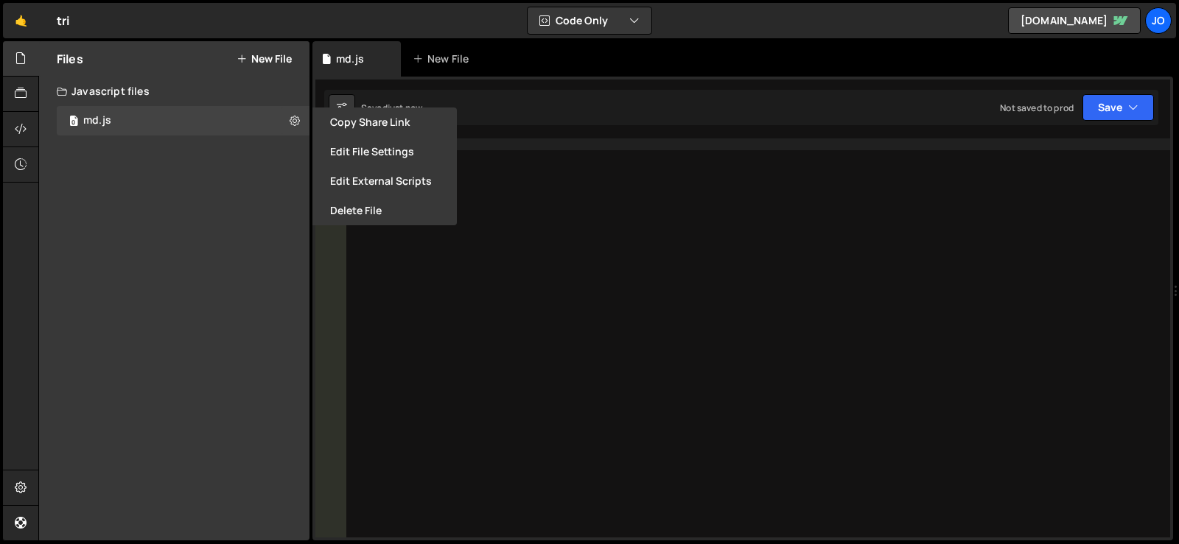
drag, startPoint x: 379, startPoint y: 203, endPoint x: 392, endPoint y: 201, distance: 12.6
click at [380, 203] on button "Delete File" at bounding box center [384, 210] width 144 height 29
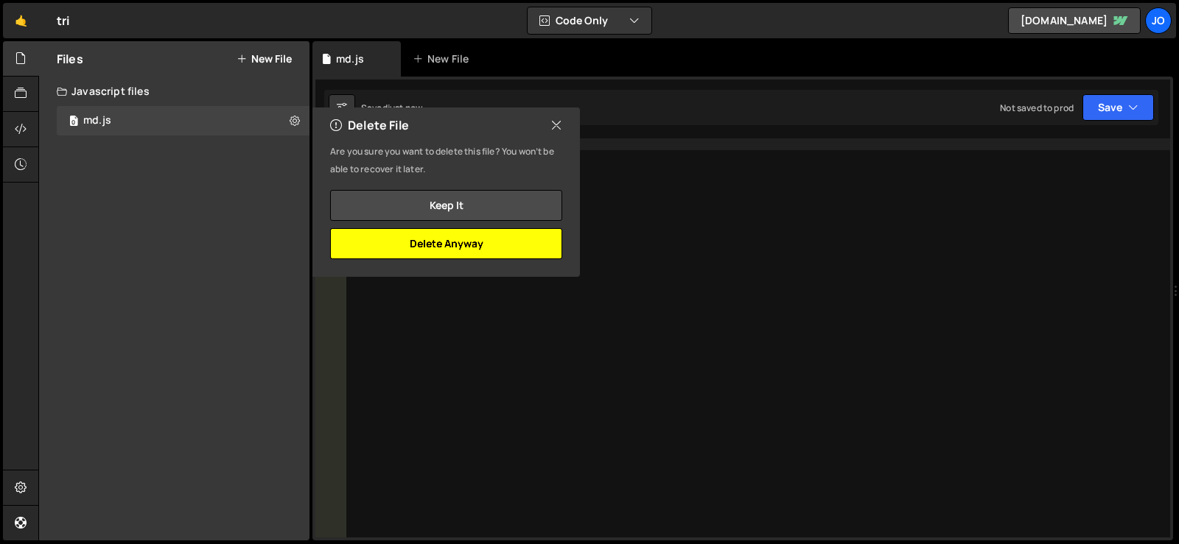
click at [510, 230] on button "Delete Anyway" at bounding box center [446, 243] width 232 height 31
click at [502, 235] on div "Files New File Create your first file Get started by starting a Javascript or C…" at bounding box center [608, 291] width 1140 height 500
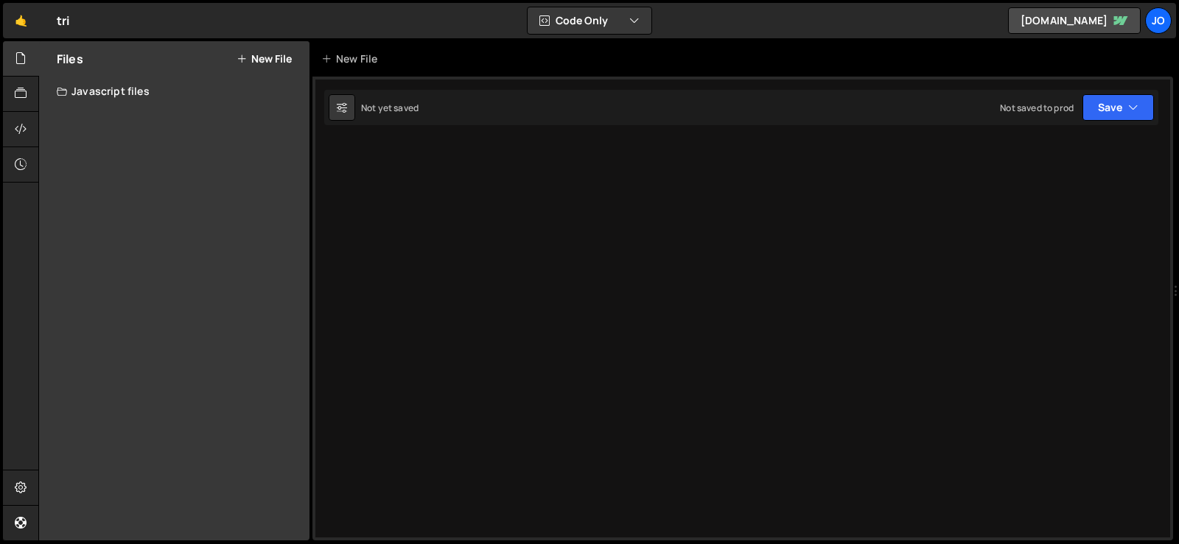
click at [242, 58] on icon at bounding box center [241, 59] width 10 height 12
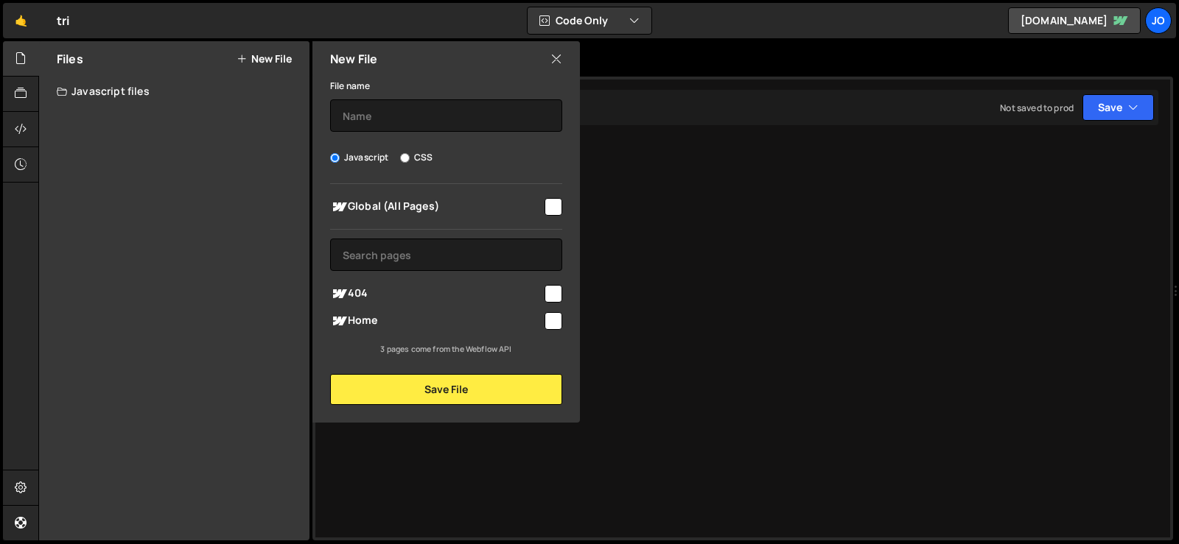
drag, startPoint x: 396, startPoint y: 164, endPoint x: 405, endPoint y: 159, distance: 9.9
click at [398, 164] on div "Javascript CSS" at bounding box center [446, 157] width 232 height 15
click at [406, 159] on input "CSS" at bounding box center [405, 158] width 10 height 10
radio input "true"
click at [405, 125] on input "text" at bounding box center [446, 115] width 232 height 32
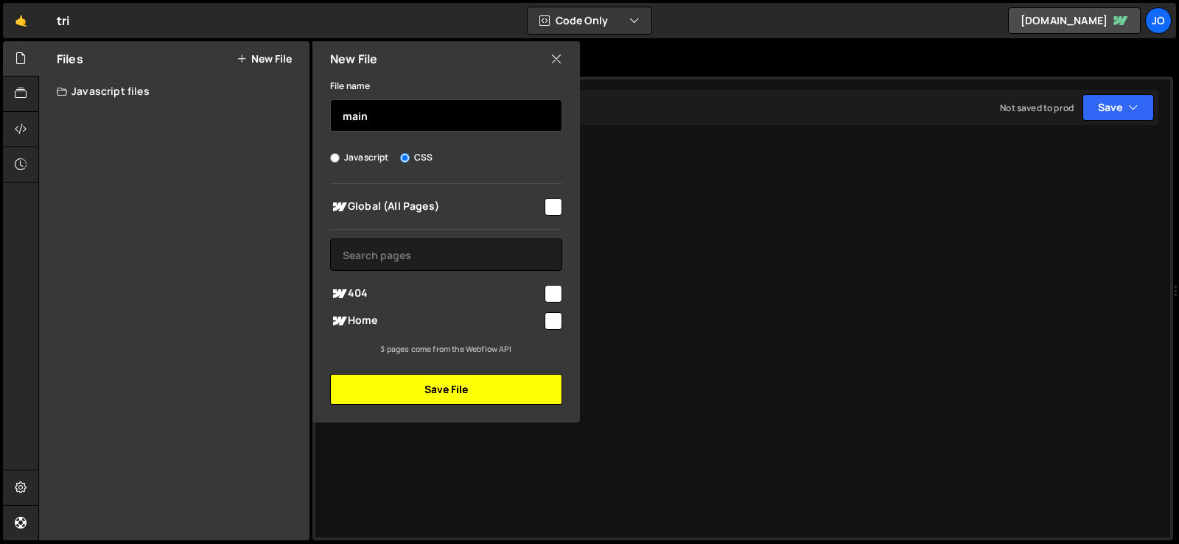
type input "main"
click at [431, 404] on button "Save File" at bounding box center [446, 389] width 232 height 31
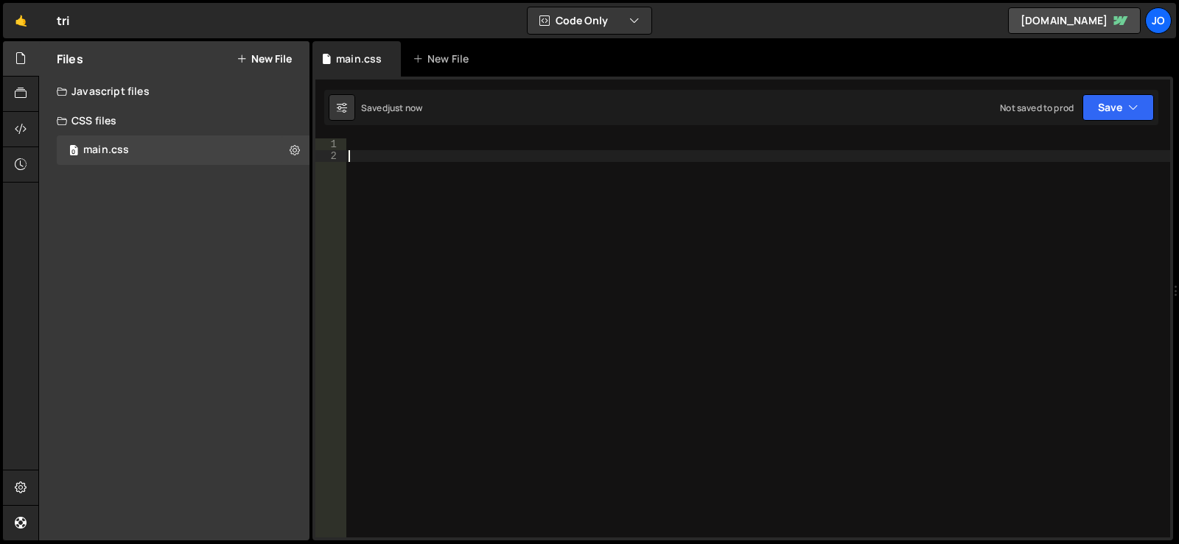
click at [365, 156] on div at bounding box center [757, 349] width 824 height 423
paste textarea "nav-bar"
type textarea ".nav-bar{"
type textarea "padding-bottom: 2000px;"
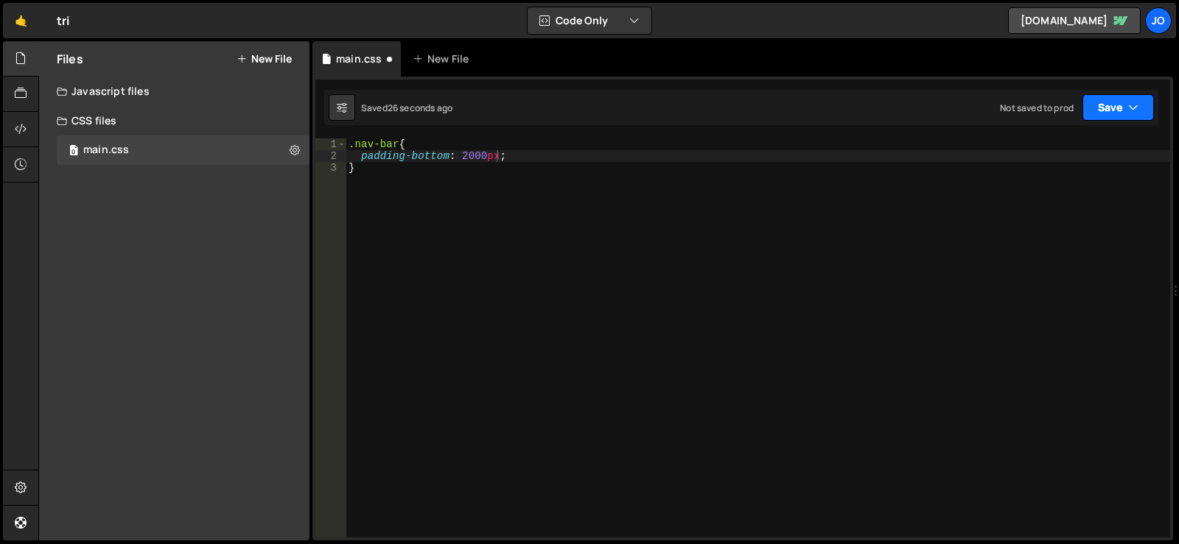
click at [1118, 102] on button "Save" at bounding box center [1117, 107] width 71 height 27
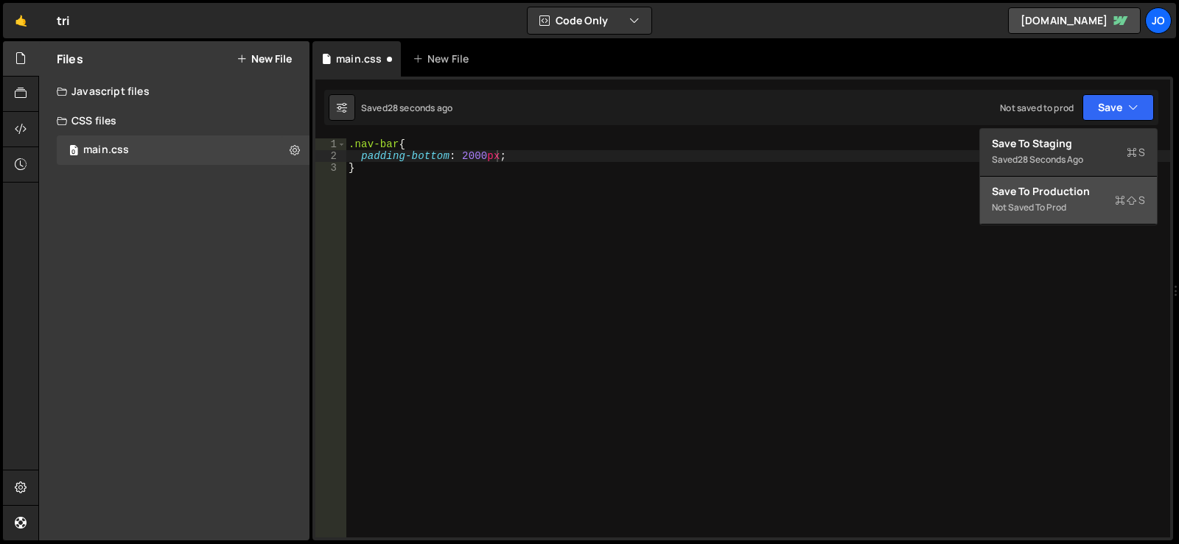
click at [1061, 186] on div "Save to Production S" at bounding box center [1067, 191] width 153 height 15
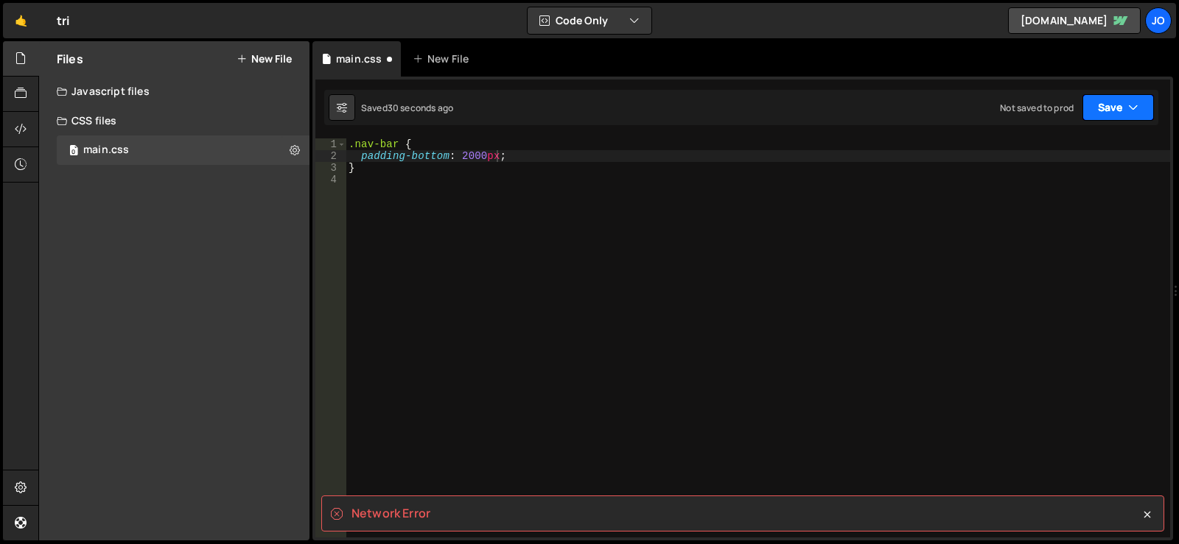
click at [1100, 105] on button "Save" at bounding box center [1117, 107] width 71 height 27
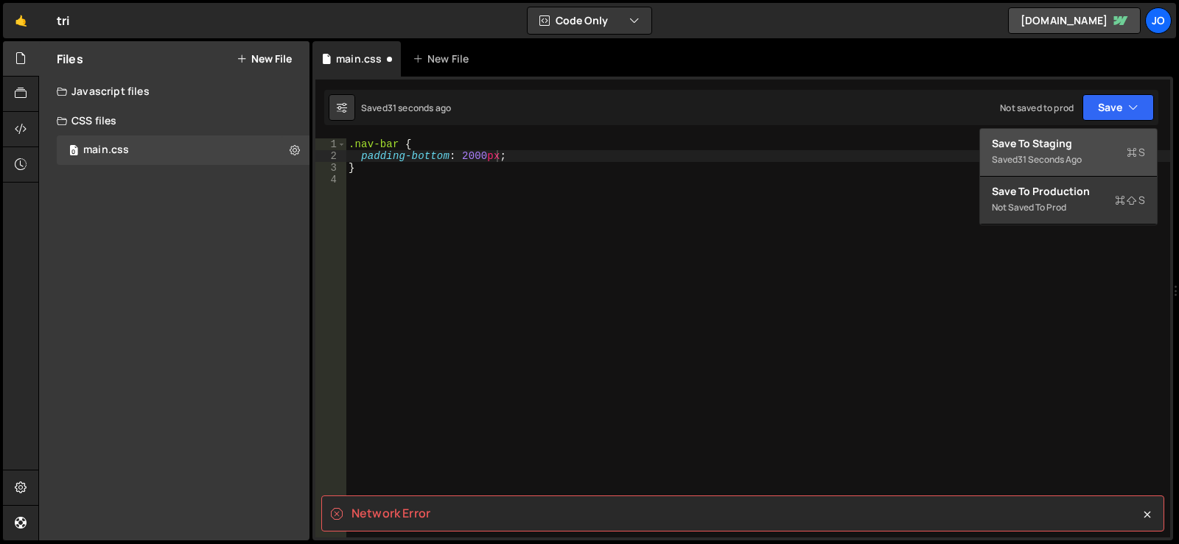
click at [1054, 158] on div "31 seconds ago" at bounding box center [1049, 159] width 64 height 13
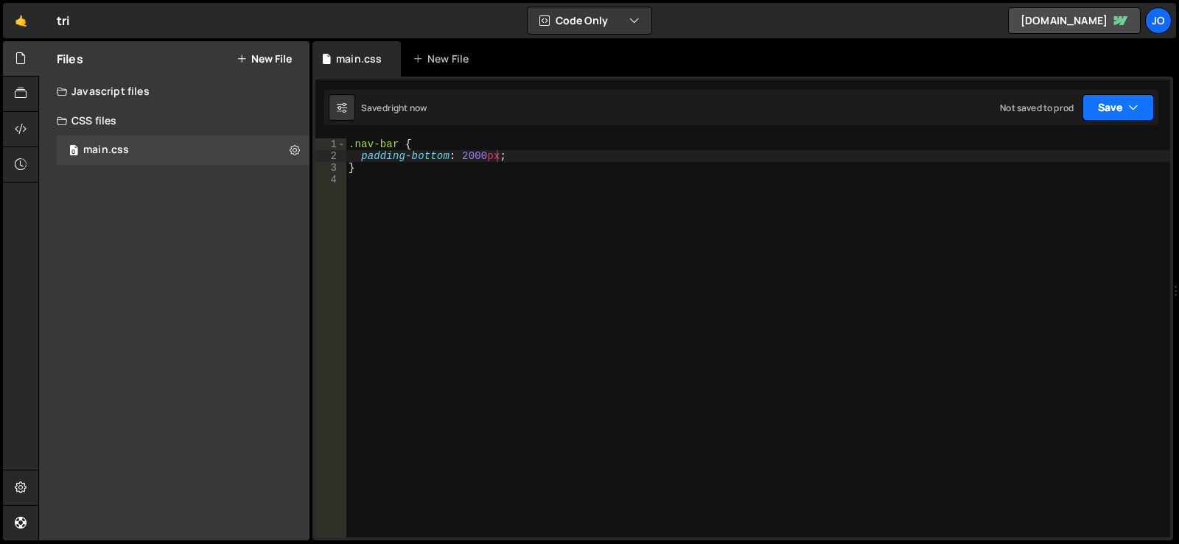
click at [1092, 104] on button "Save" at bounding box center [1117, 107] width 71 height 27
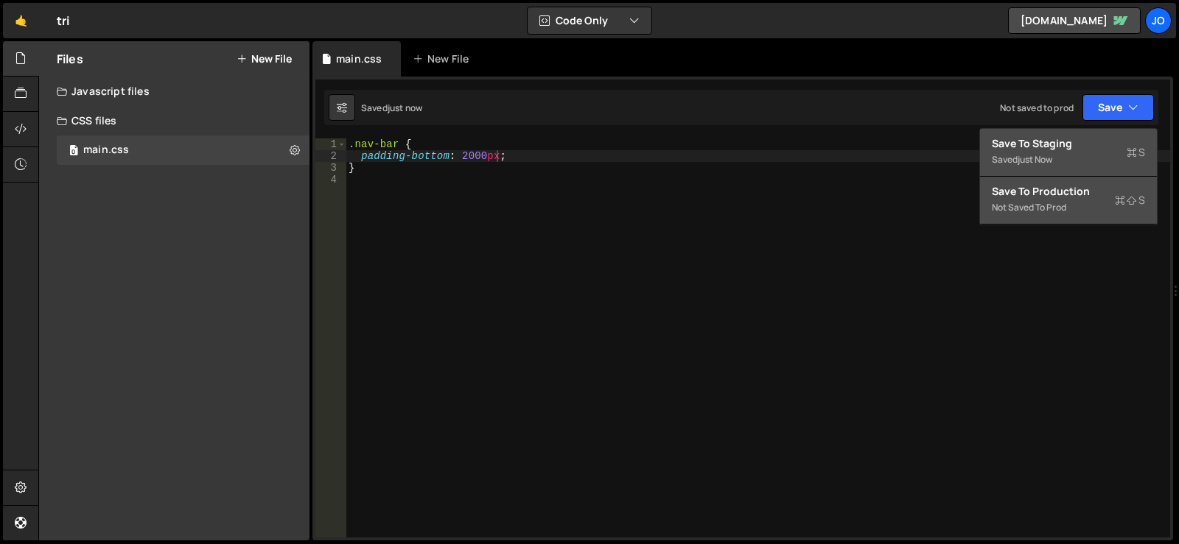
click at [1073, 200] on div "Not saved to prod" at bounding box center [1067, 208] width 153 height 18
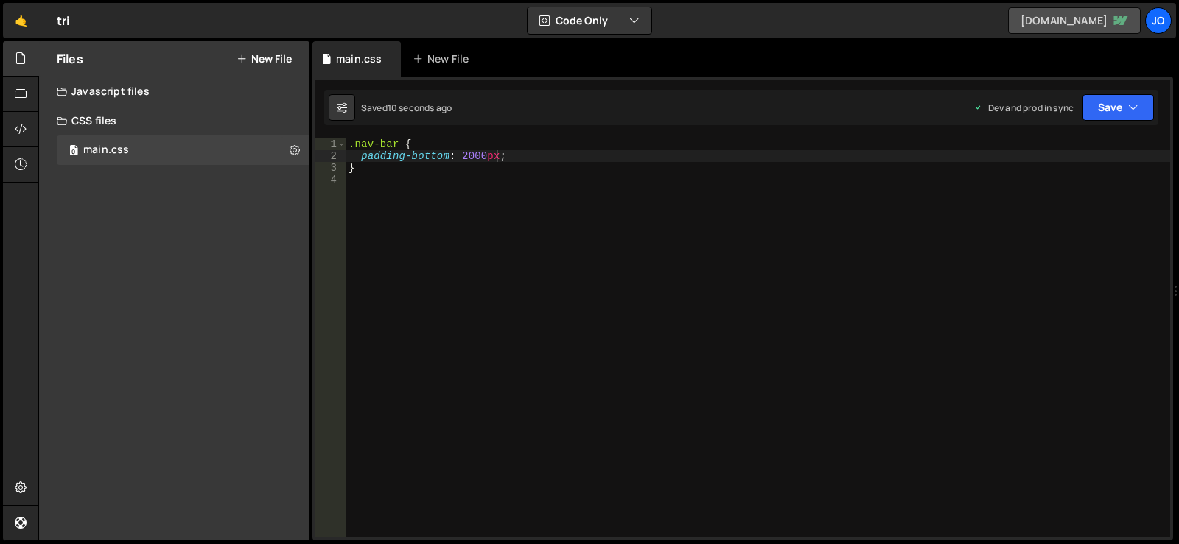
click at [1080, 18] on link "frial.webflow.io" at bounding box center [1074, 20] width 133 height 27
click at [285, 146] on button at bounding box center [294, 150] width 27 height 27
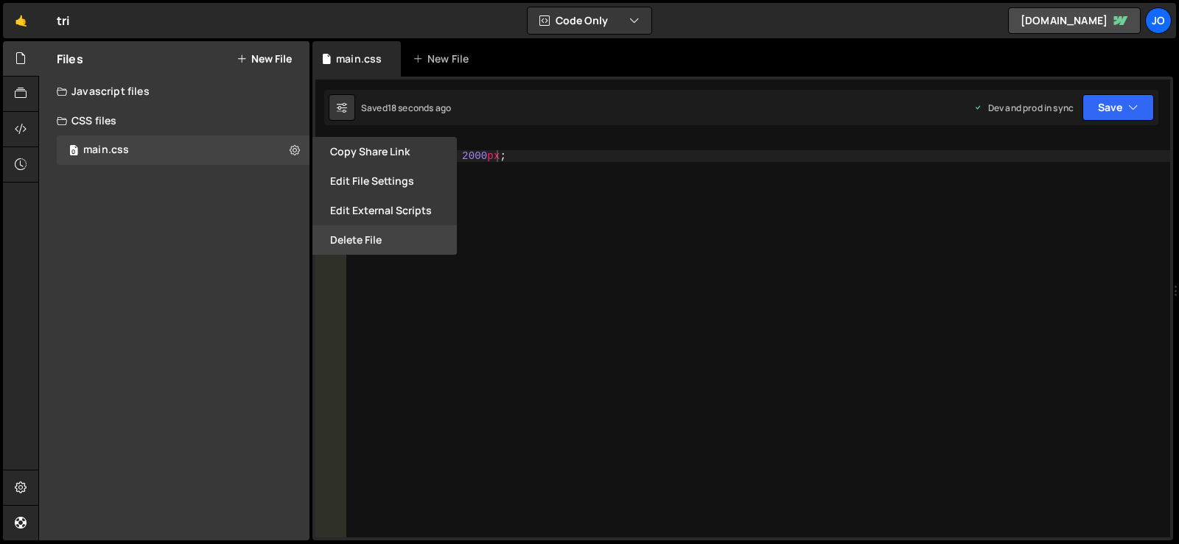
click at [341, 245] on button "Delete File" at bounding box center [384, 239] width 144 height 29
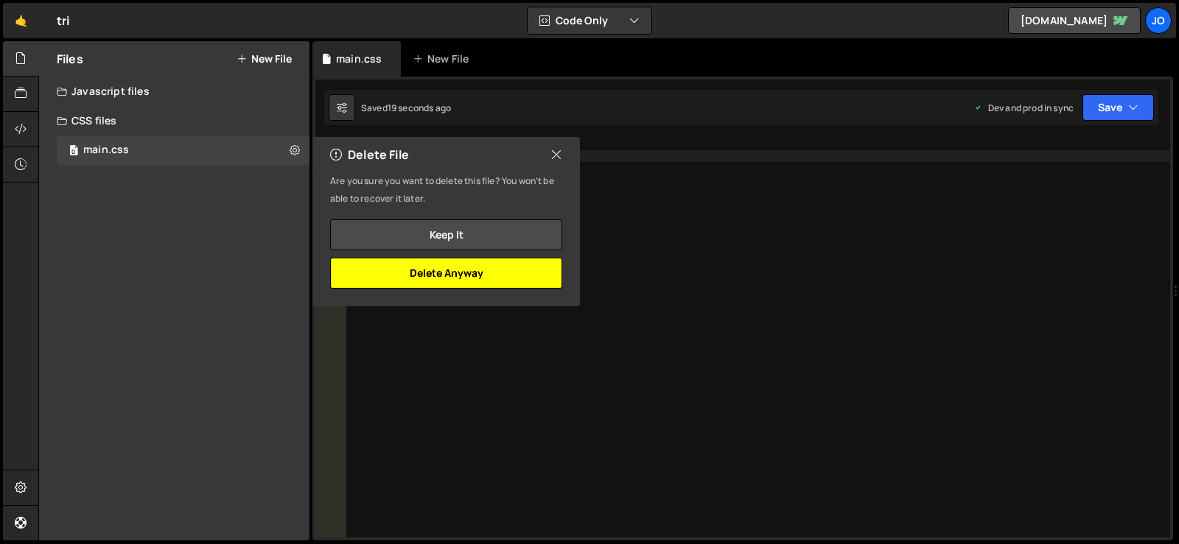
click at [468, 267] on button "Delete Anyway" at bounding box center [446, 273] width 232 height 31
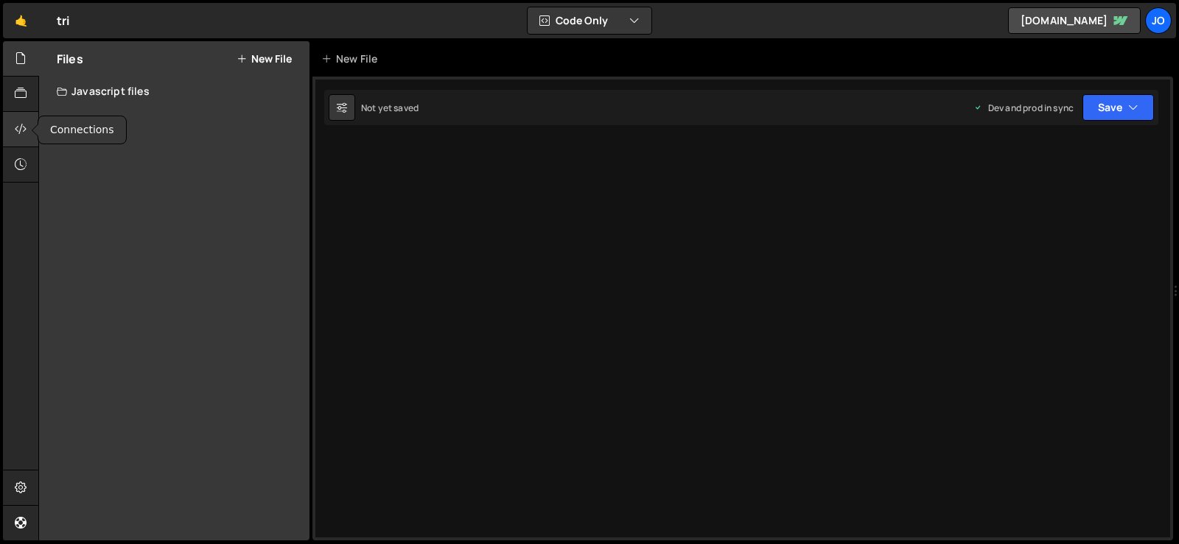
click at [24, 122] on icon at bounding box center [21, 129] width 12 height 16
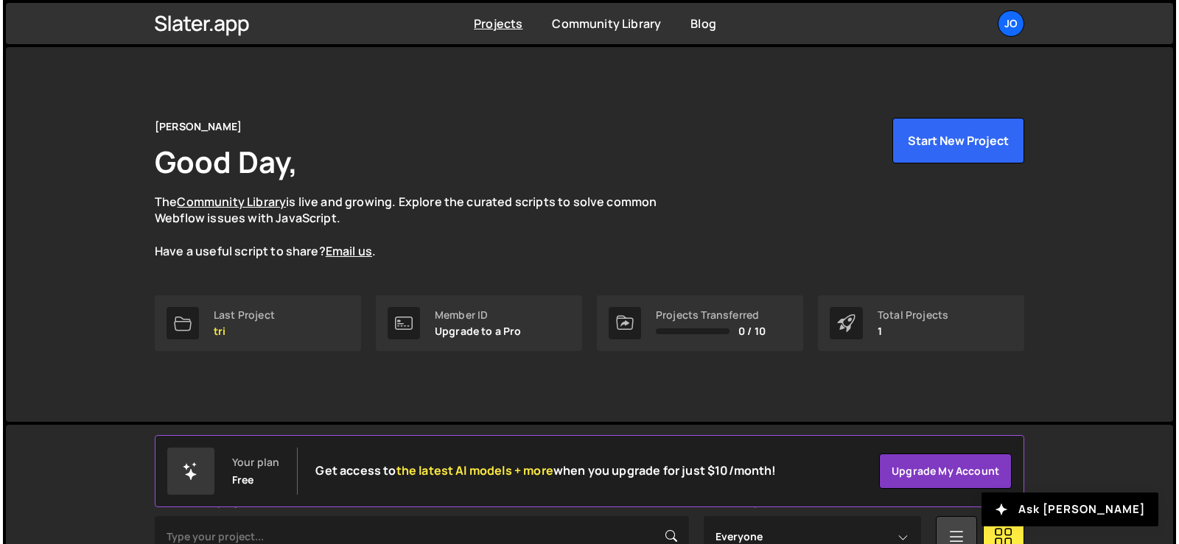
scroll to position [214, 0]
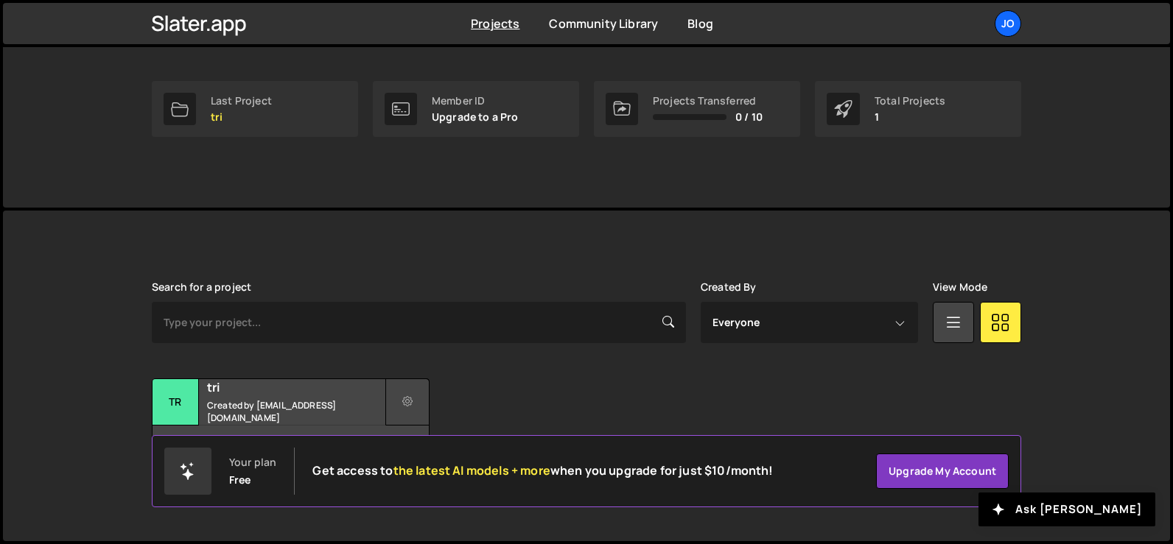
click at [401, 404] on button at bounding box center [407, 402] width 44 height 47
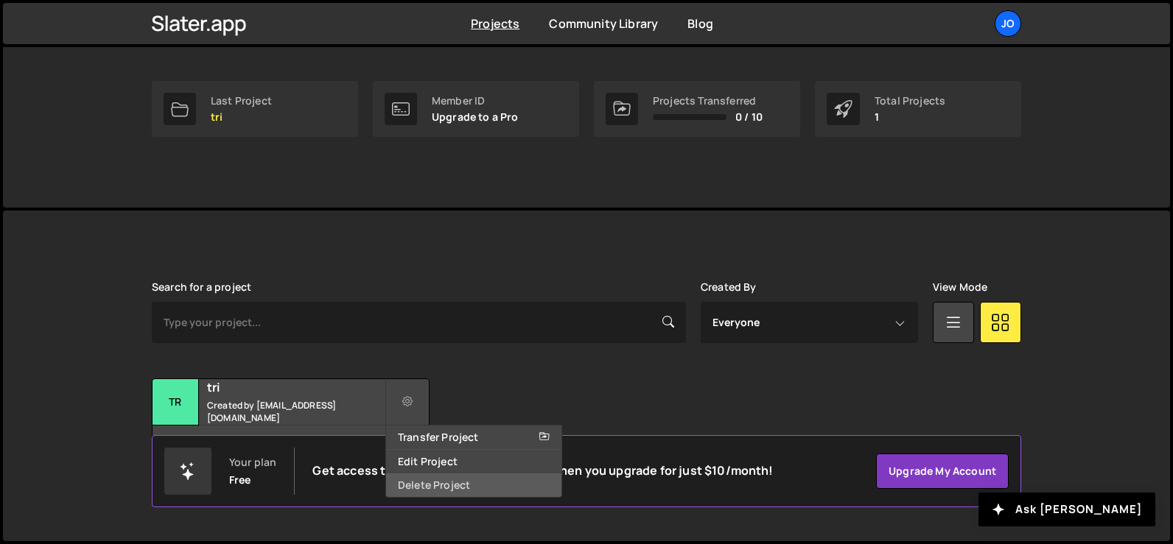
click at [451, 482] on link "Delete Project" at bounding box center [473, 486] width 175 height 24
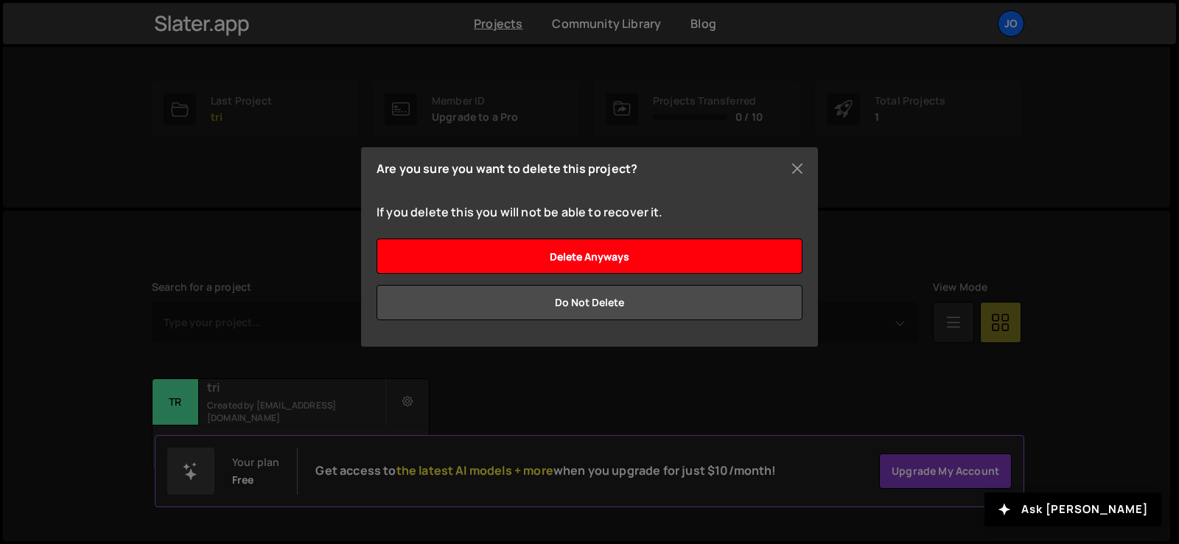
click at [600, 249] on input "Delete anyways" at bounding box center [589, 256] width 426 height 35
click at [614, 259] on input "Delete anyways" at bounding box center [589, 256] width 426 height 35
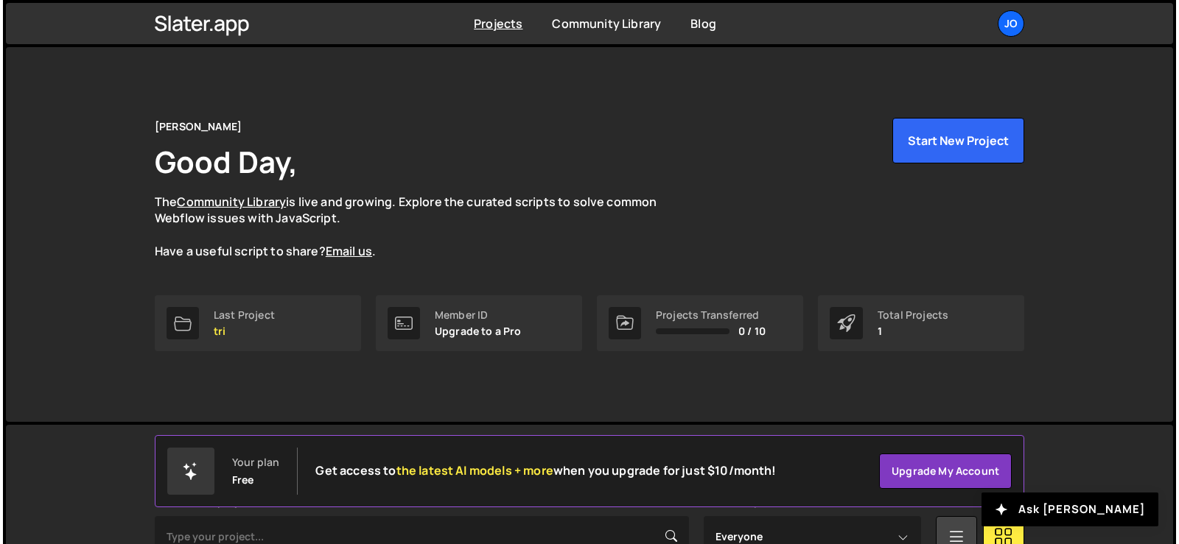
scroll to position [214, 0]
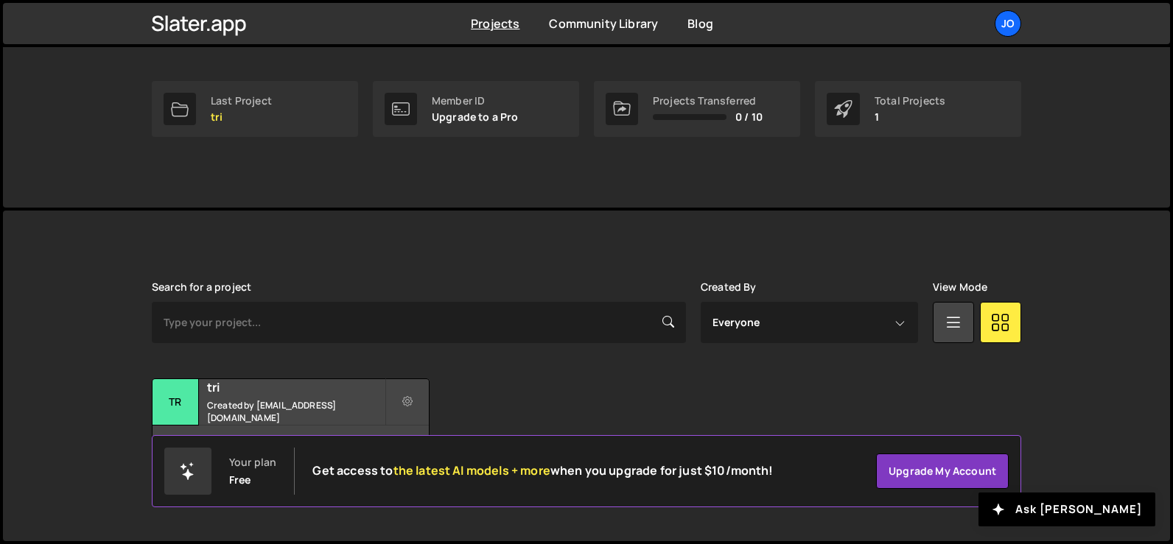
drag, startPoint x: 0, startPoint y: 0, endPoint x: 44, endPoint y: 127, distance: 134.9
click at [42, 138] on div "john Good Day, The Community Library is live and growing. Explore the curated s…" at bounding box center [586, 20] width 1167 height 375
click at [411, 409] on icon at bounding box center [407, 402] width 10 height 15
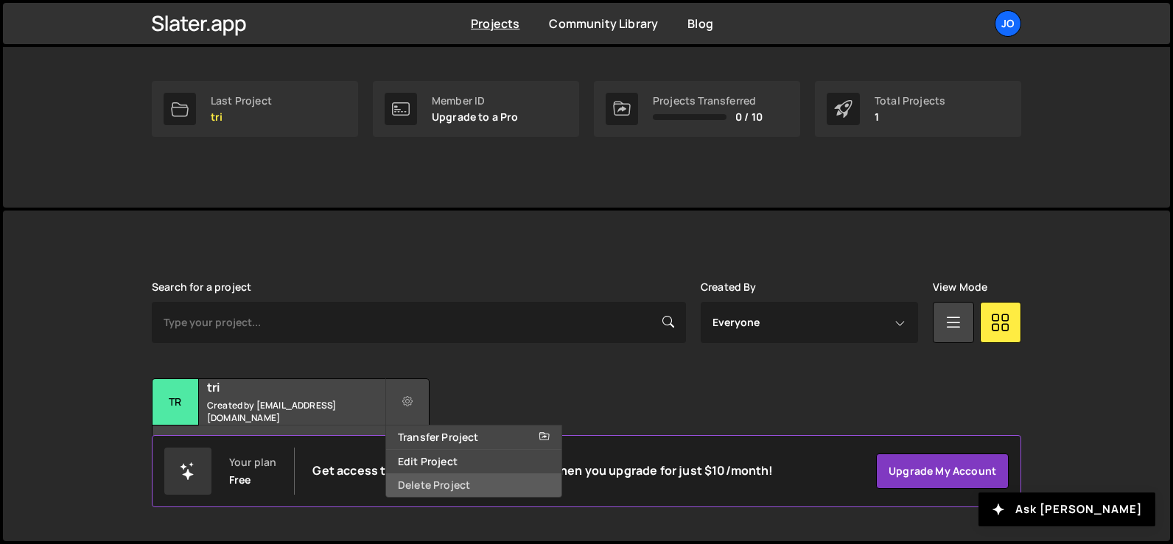
click at [460, 489] on link "Delete Project" at bounding box center [473, 486] width 175 height 24
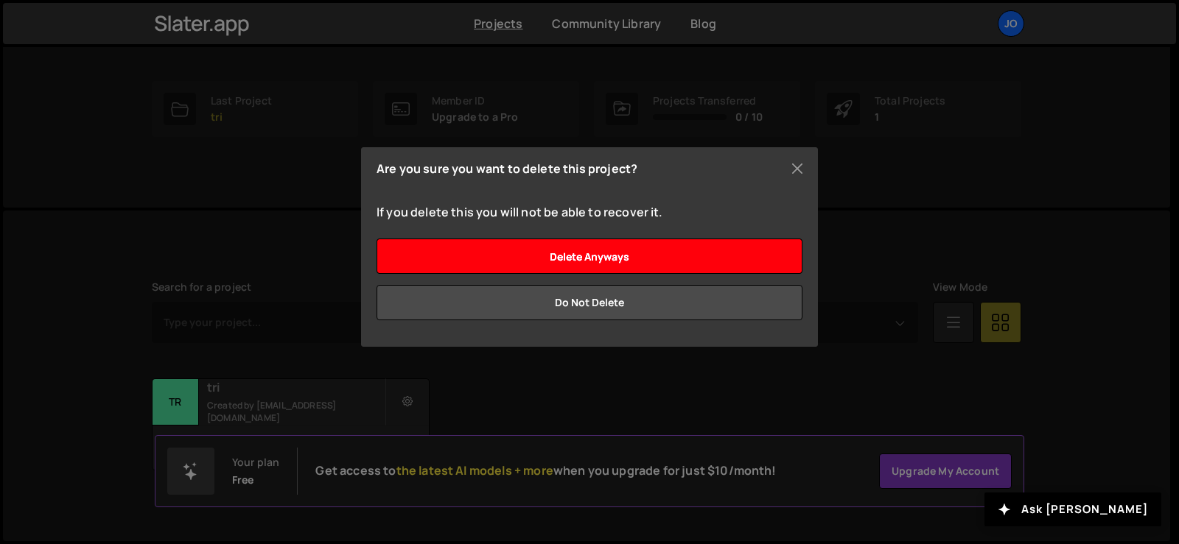
click at [636, 256] on input "Delete anyways" at bounding box center [589, 256] width 426 height 35
